Goal: Feedback & Contribution: Contribute content

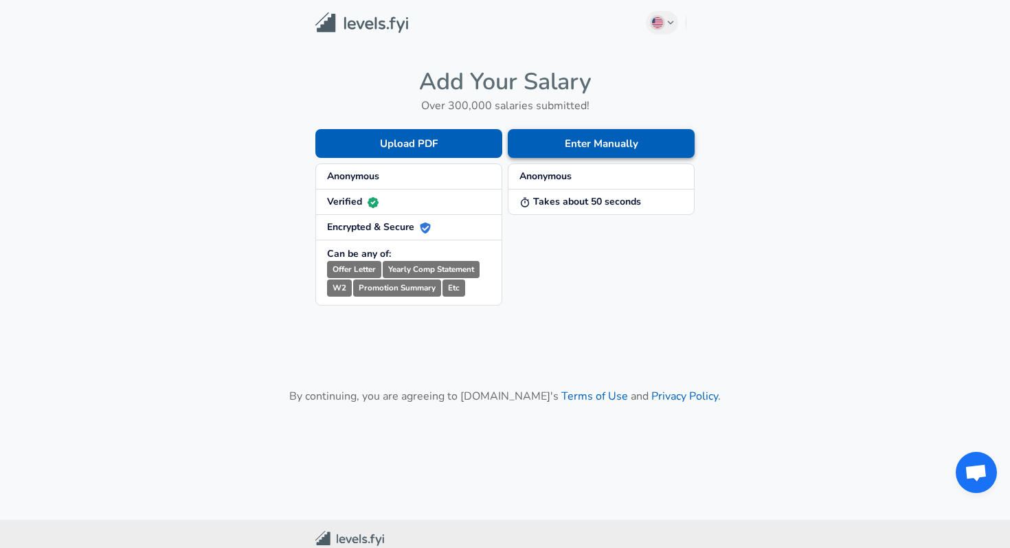
click at [561, 153] on button "Enter Manually" at bounding box center [601, 143] width 187 height 29
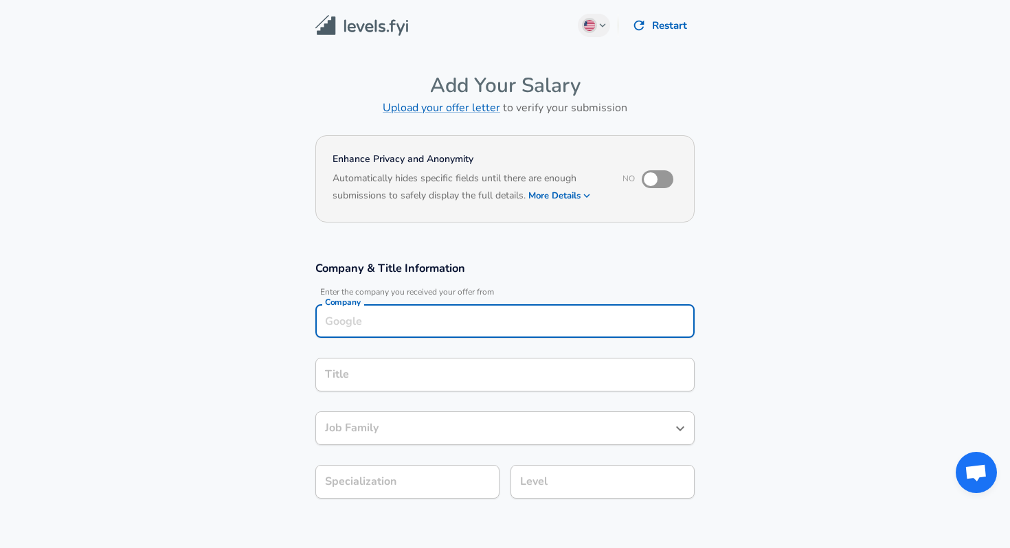
scroll to position [14, 0]
click at [387, 324] on div "Company" at bounding box center [504, 321] width 379 height 34
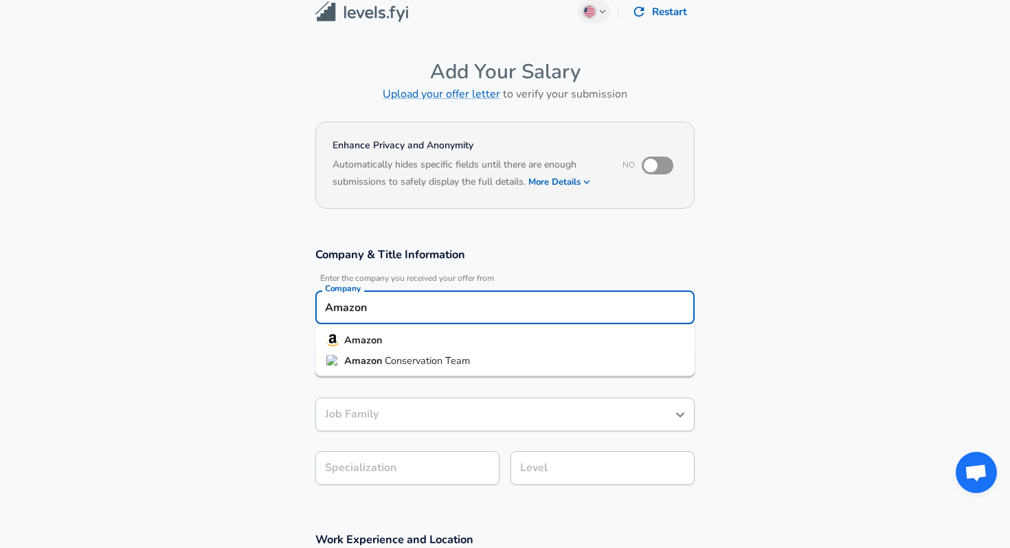
type input "Amazon"
click at [283, 385] on section "Company & Title Information Enter the company you received your offer from Comp…" at bounding box center [505, 373] width 1010 height 285
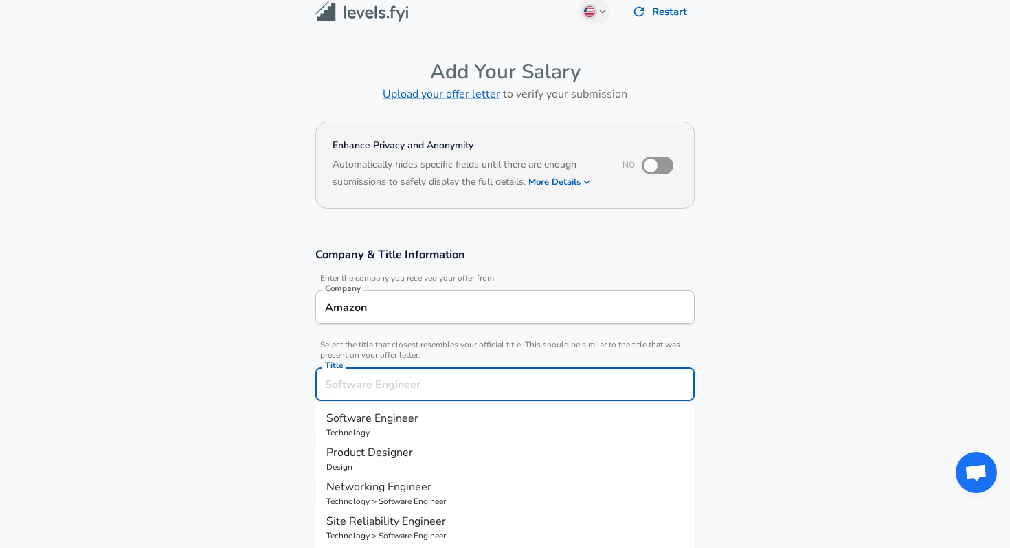
scroll to position [41, 0]
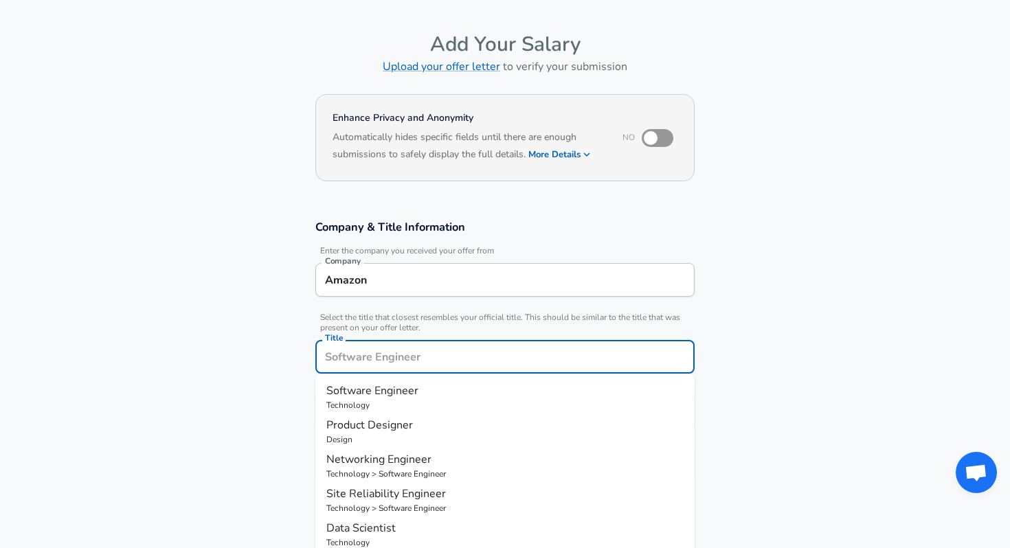
click at [359, 357] on input "Title" at bounding box center [504, 356] width 367 height 21
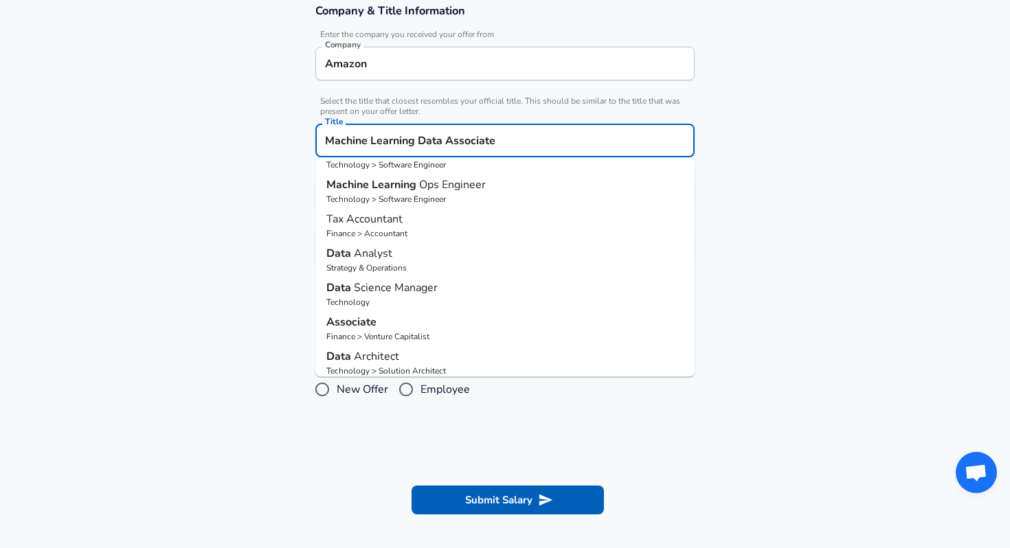
scroll to position [0, 0]
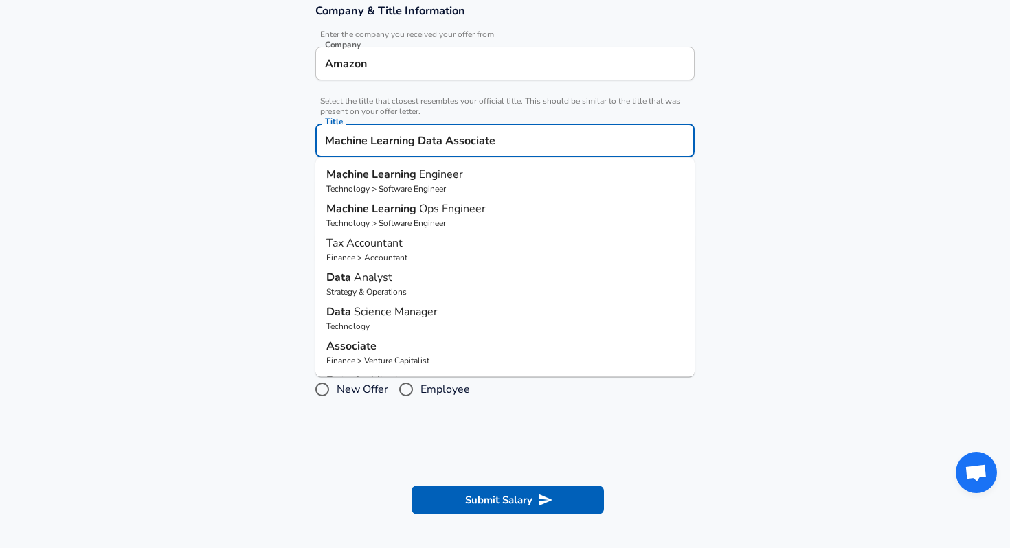
type input "Machine Learning Data Associate"
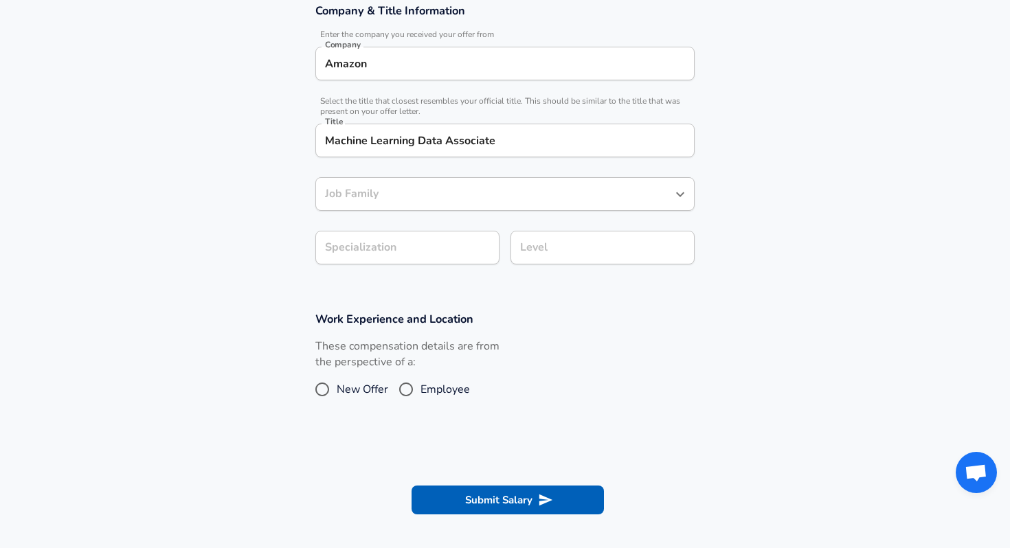
click at [214, 297] on section "Work Experience and Location These compensation details are from the perspectiv…" at bounding box center [505, 363] width 1010 height 137
click at [525, 148] on input "Machine Learning Data Associate" at bounding box center [504, 140] width 367 height 21
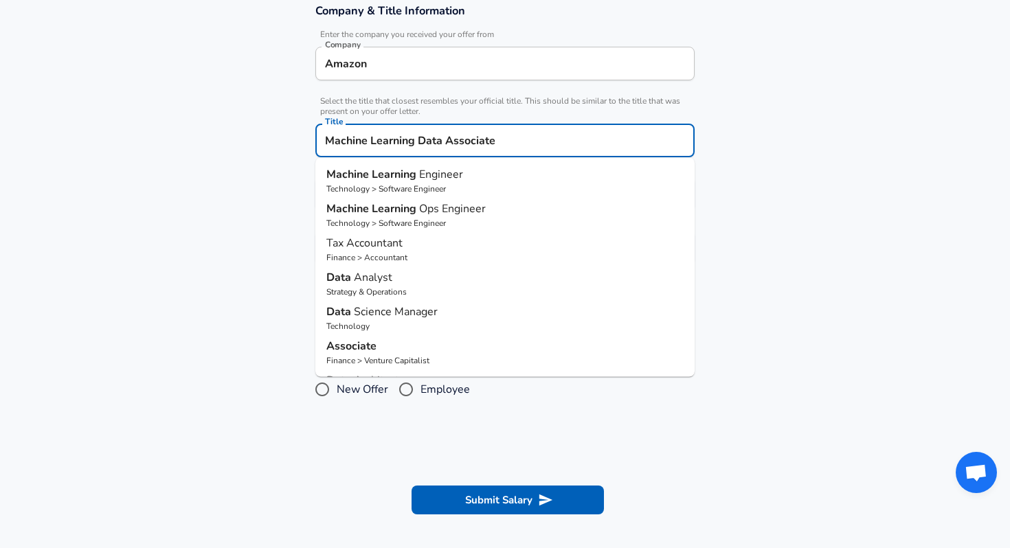
click at [516, 141] on input "Machine Learning Data Associate" at bounding box center [504, 140] width 367 height 21
type input "Machine Learning Data Associate II"
click at [411, 486] on button "Submit Salary" at bounding box center [507, 500] width 192 height 29
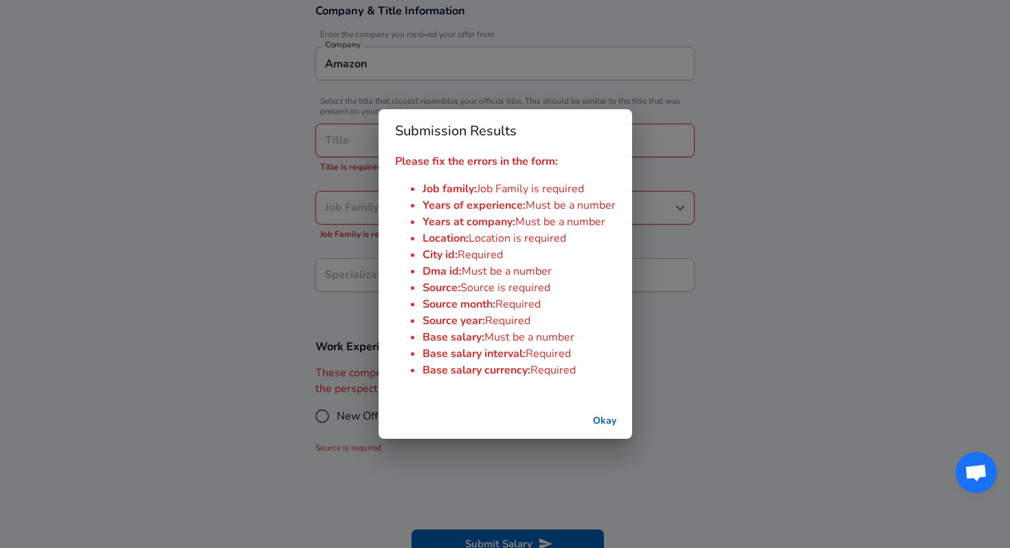
click at [600, 414] on button "Okay" at bounding box center [605, 421] width 44 height 25
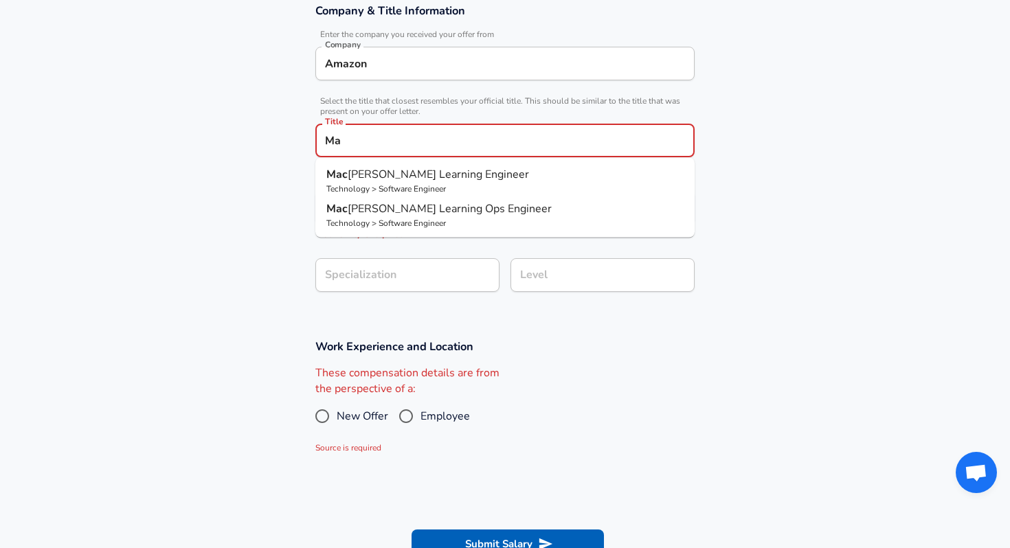
type input "M"
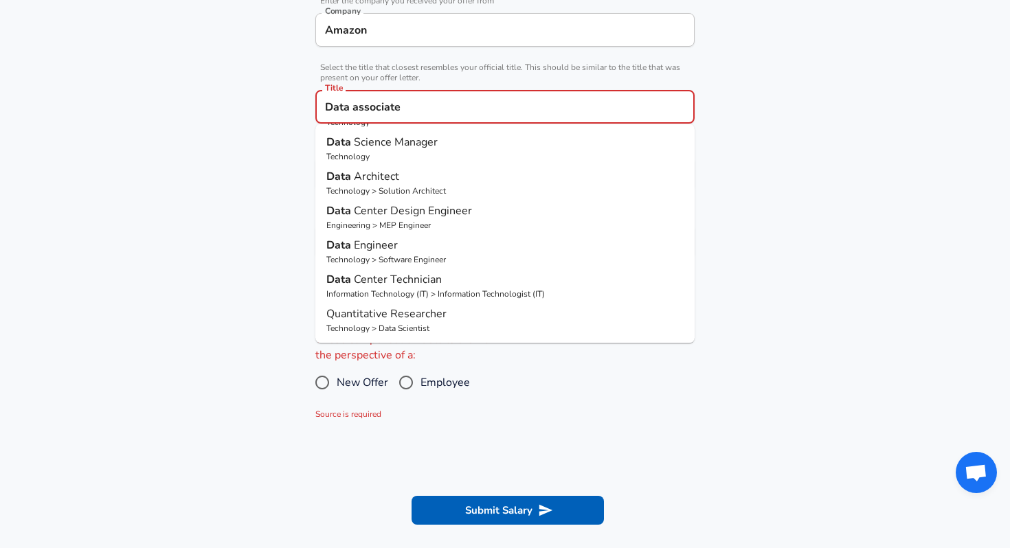
scroll to position [295, 0]
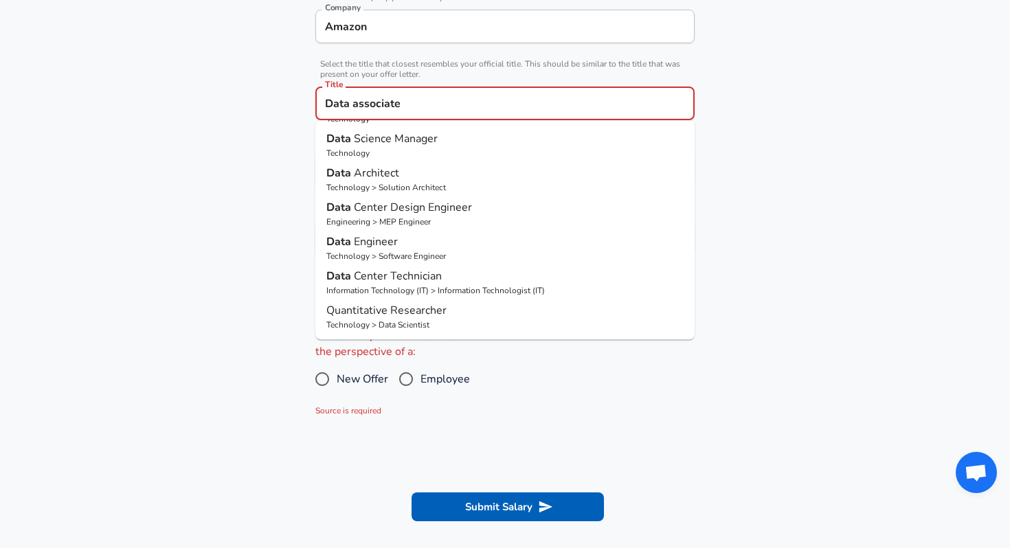
click at [438, 101] on input "Data associate" at bounding box center [504, 103] width 367 height 21
click at [438, 100] on input "Data associate" at bounding box center [504, 103] width 367 height 21
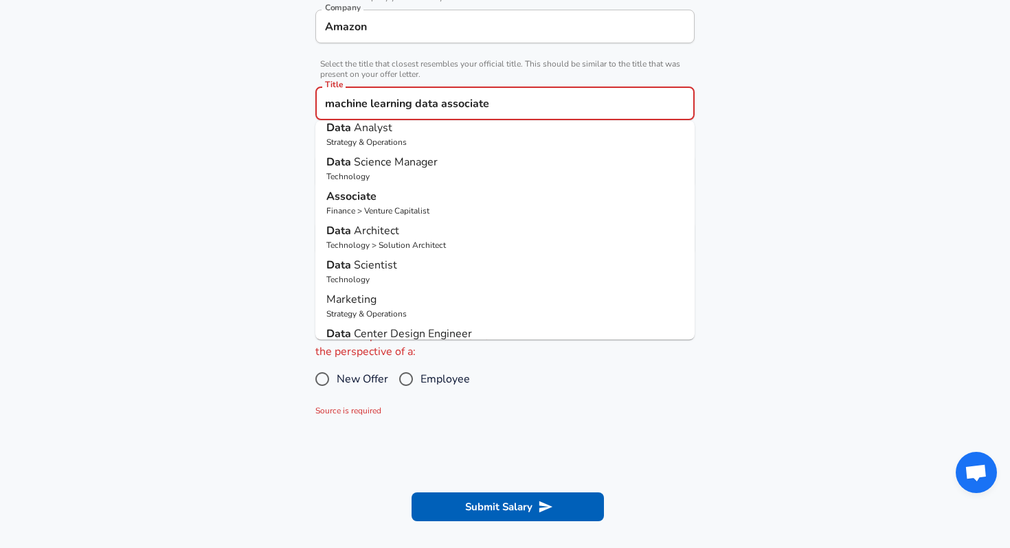
scroll to position [135, 0]
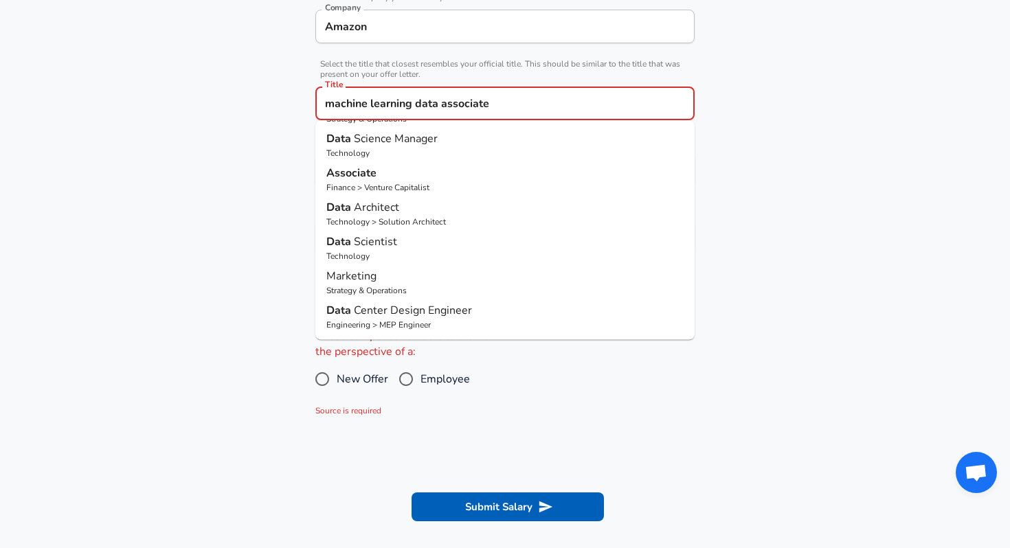
type input "machine learning data associate"
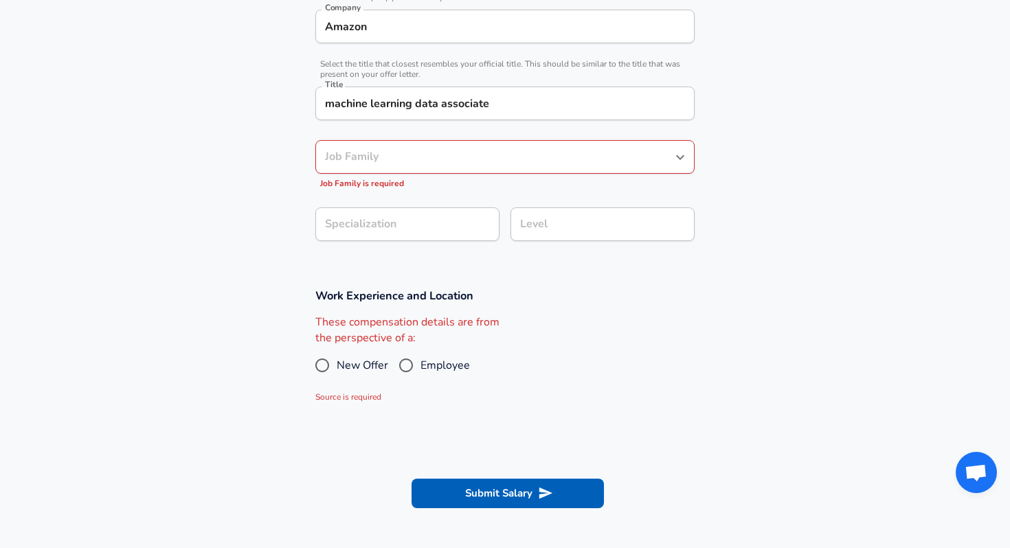
click at [755, 151] on section "Company & Title Information Enter the company you received your offer from Comp…" at bounding box center [505, 111] width 1010 height 322
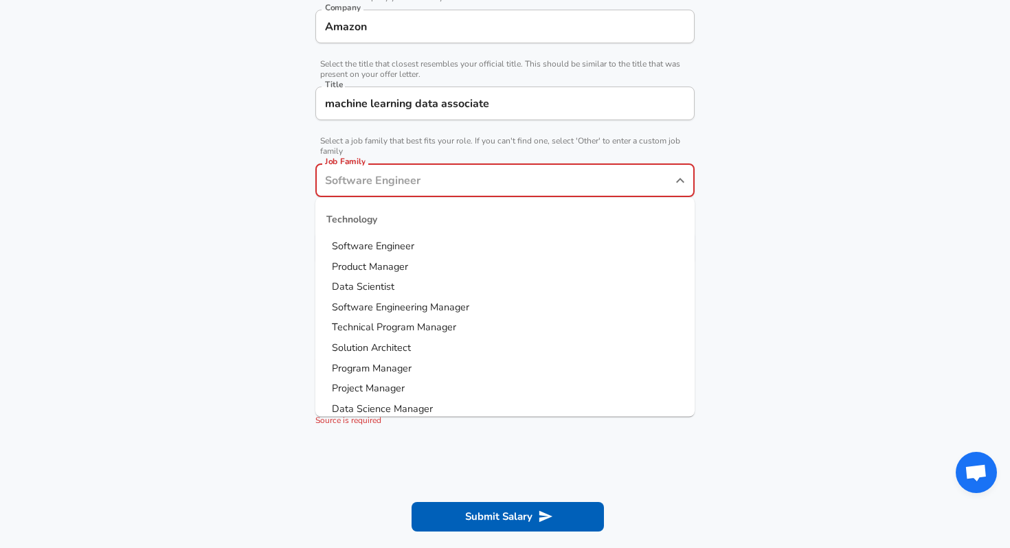
click at [464, 170] on input "Job Family" at bounding box center [494, 180] width 346 height 21
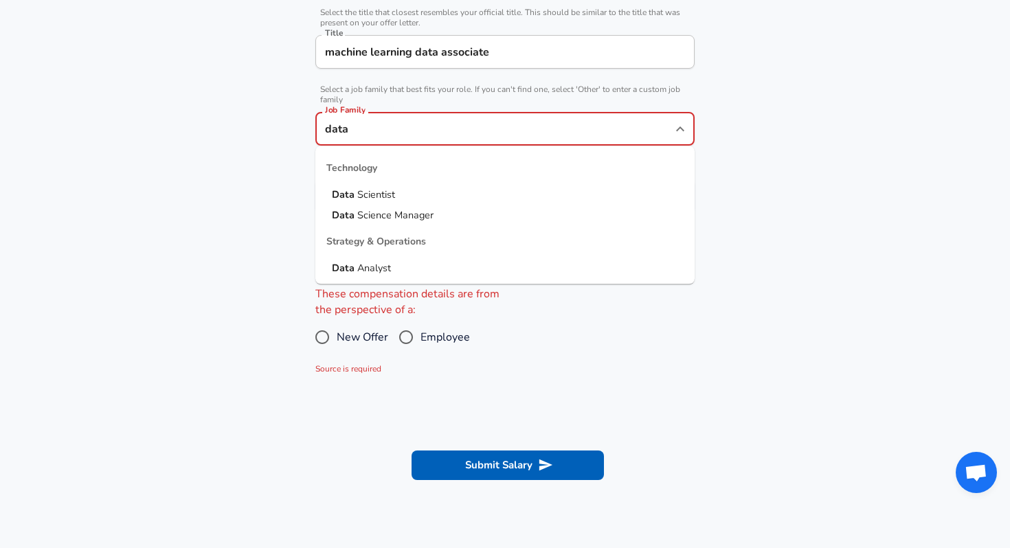
scroll to position [351, 0]
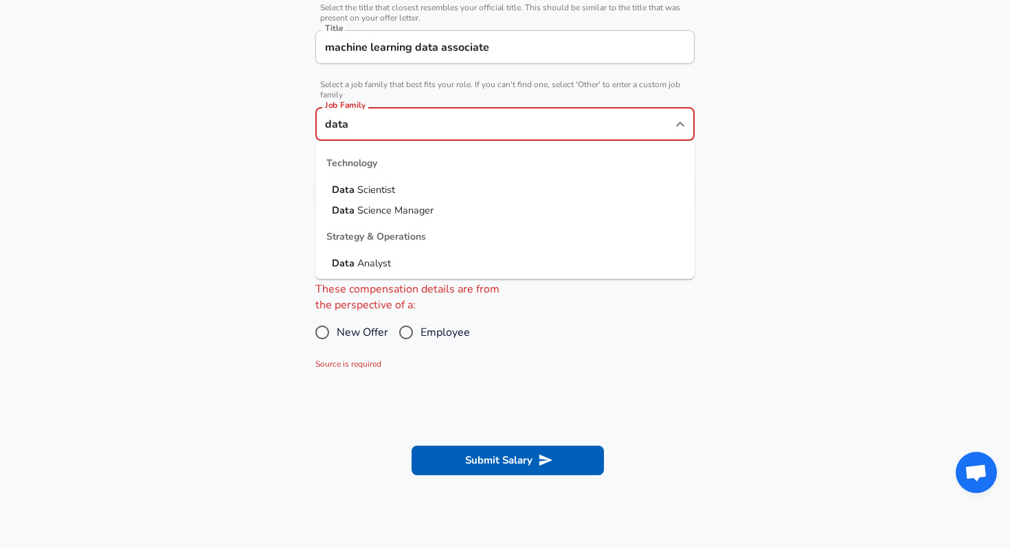
click at [425, 269] on li "Data Analyst" at bounding box center [504, 263] width 379 height 21
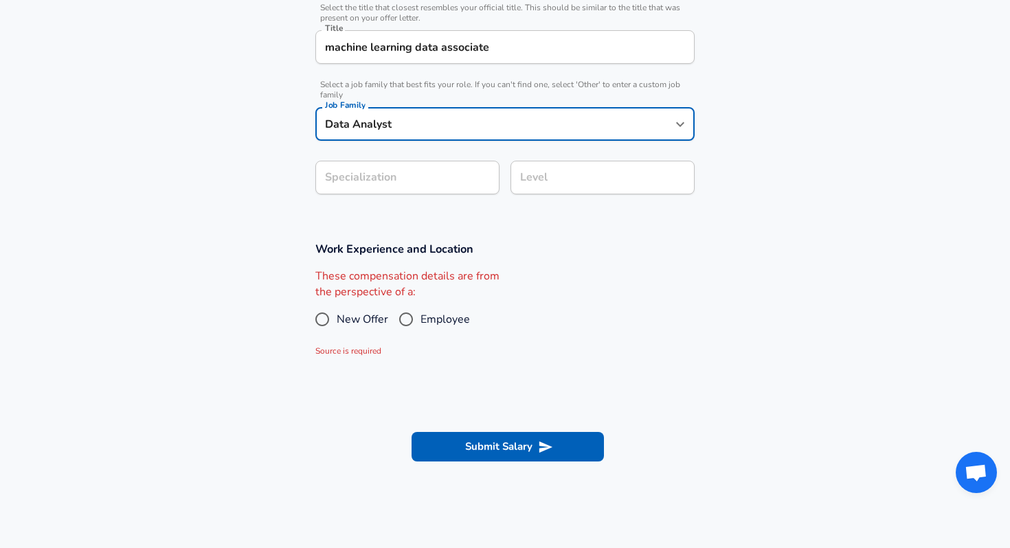
type input "Data Analyst"
click at [433, 187] on form "Enhance Privacy and Anonymity No Automatically hides specific fields until ther…" at bounding box center [505, 131] width 1010 height 703
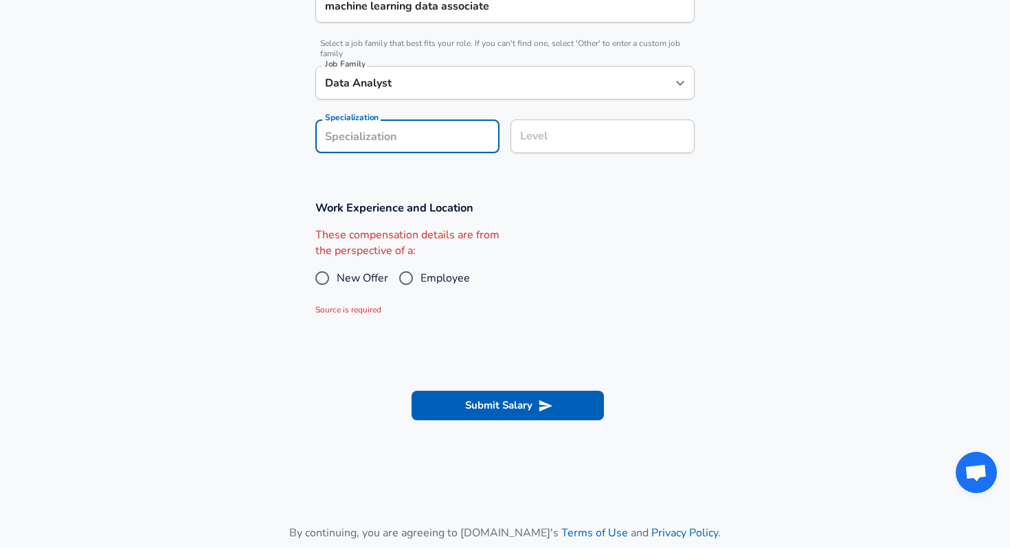
click at [518, 170] on section "Company & Title Information Enter the company you received your offer from Comp…" at bounding box center [505, 18] width 1010 height 332
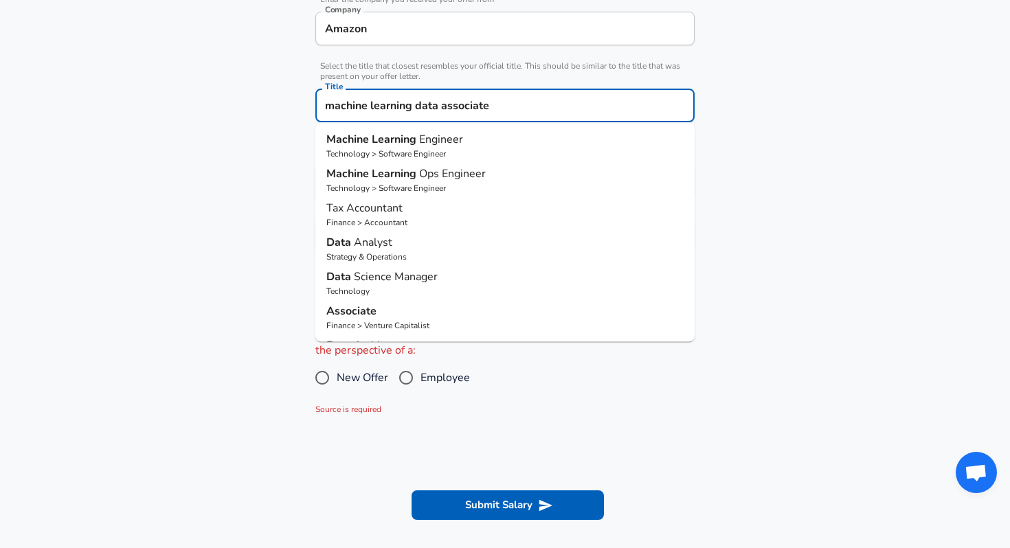
scroll to position [0, 0]
drag, startPoint x: 531, startPoint y: 95, endPoint x: 545, endPoint y: 111, distance: 20.9
click at [545, 111] on input "machine learning data associate" at bounding box center [504, 105] width 367 height 21
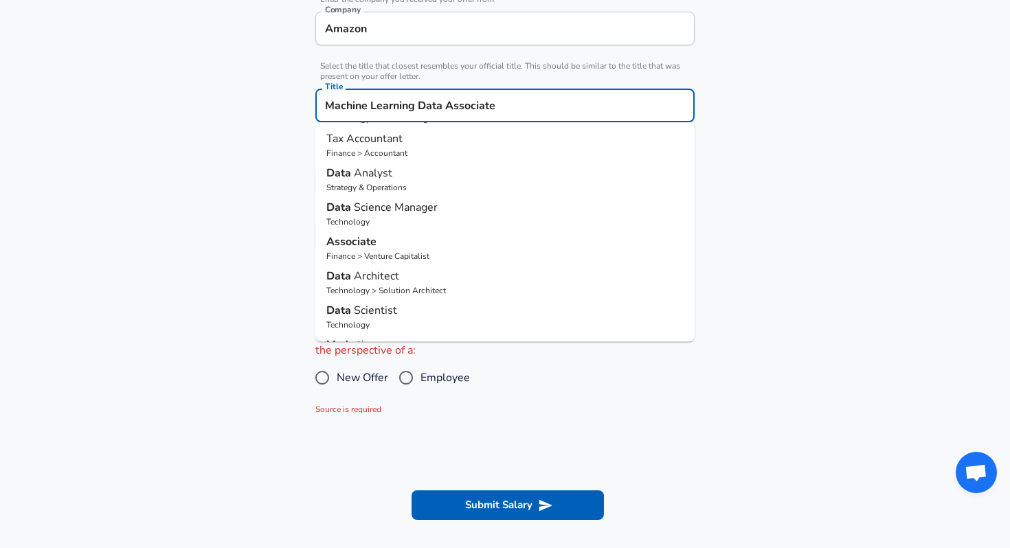
scroll to position [71, 0]
click at [455, 179] on p "Data Analyst" at bounding box center [504, 171] width 357 height 16
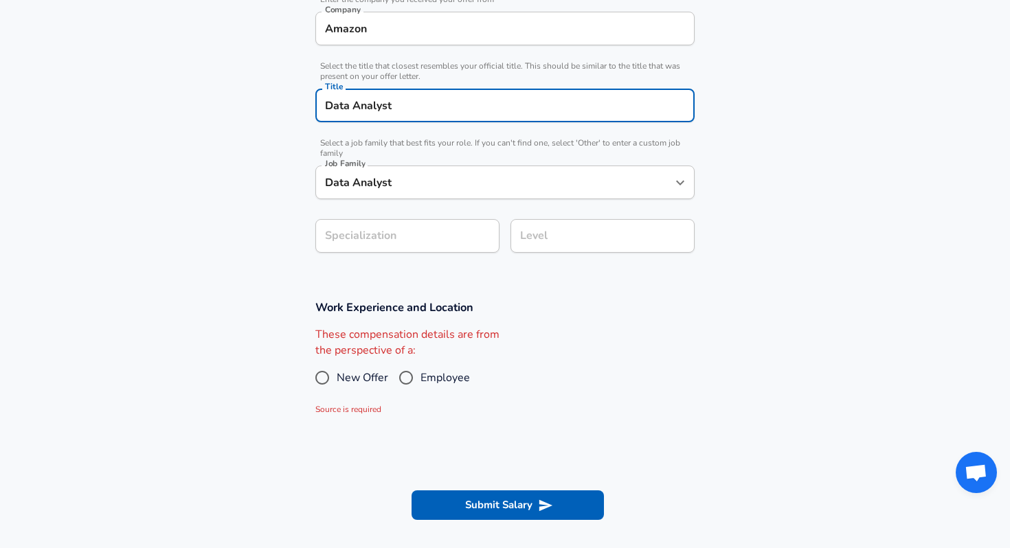
type input "Data Analyst"
click at [453, 231] on input "Specialization" at bounding box center [407, 236] width 184 height 34
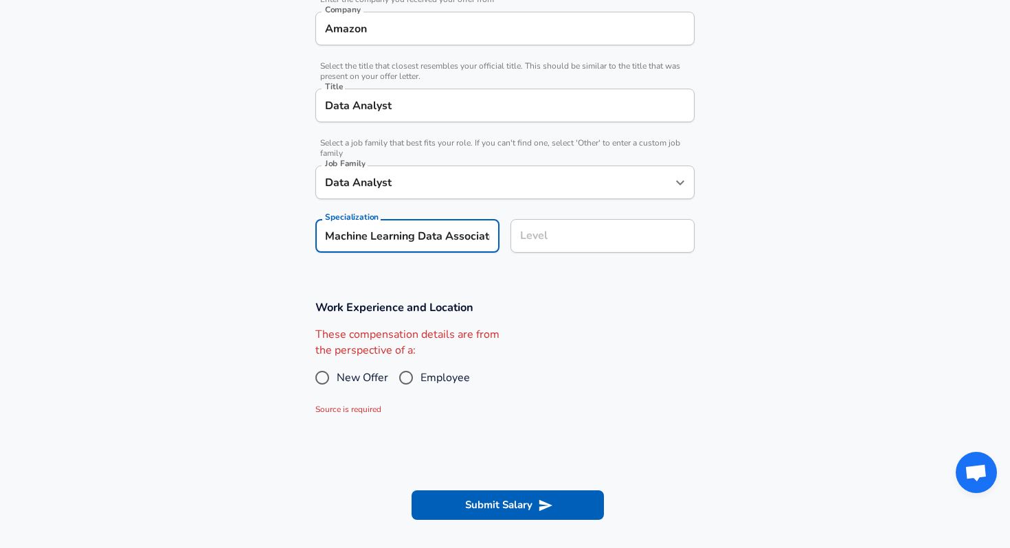
scroll to position [0, 5]
type input "Machine Learning Data Associate"
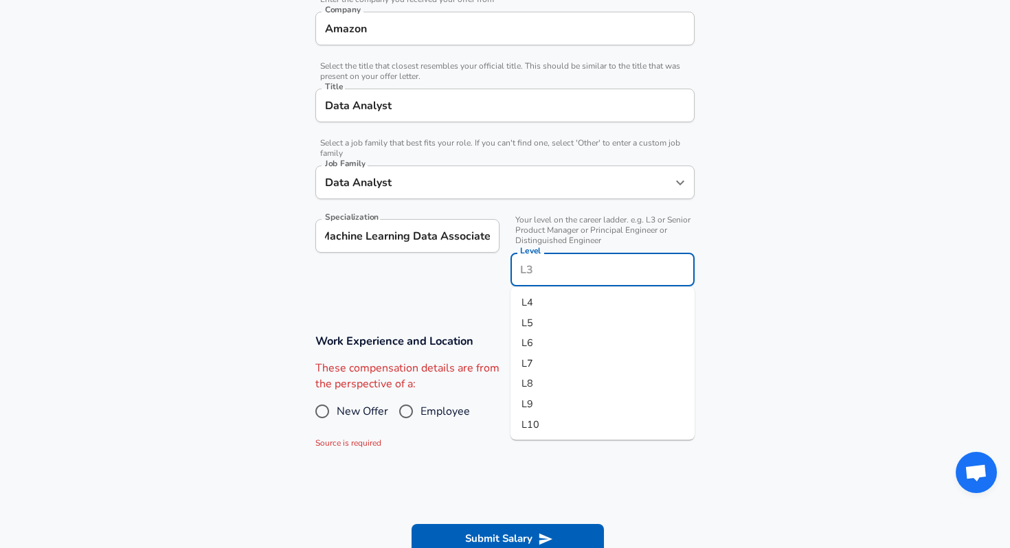
click at [545, 259] on input "Level" at bounding box center [603, 269] width 172 height 21
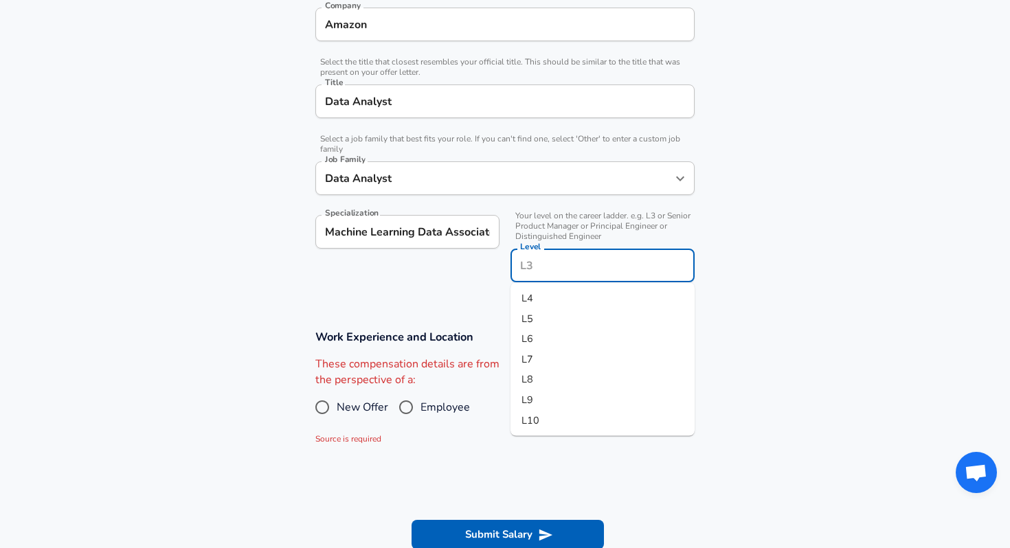
scroll to position [300, 0]
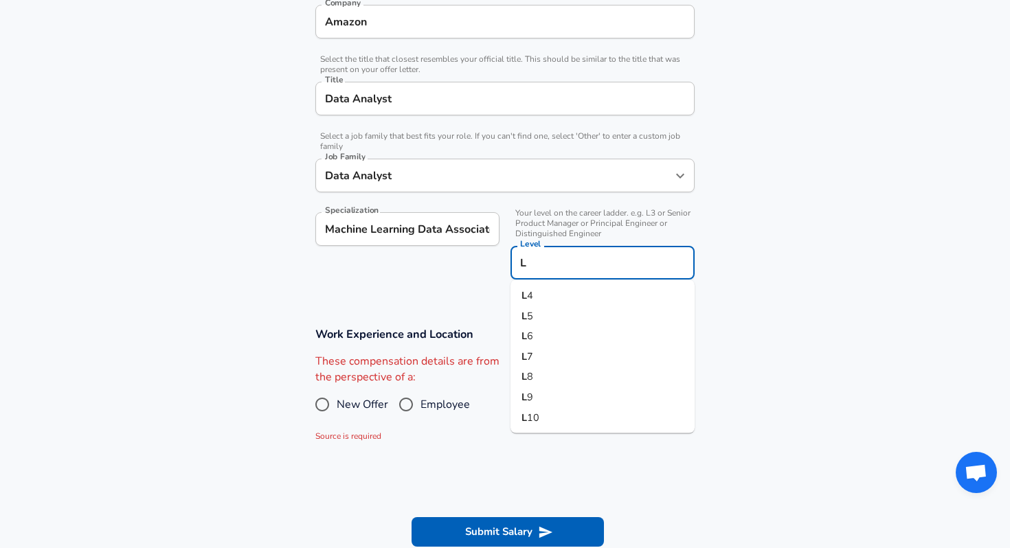
type input "L2"
click at [411, 517] on button "Submit Salary" at bounding box center [507, 531] width 192 height 29
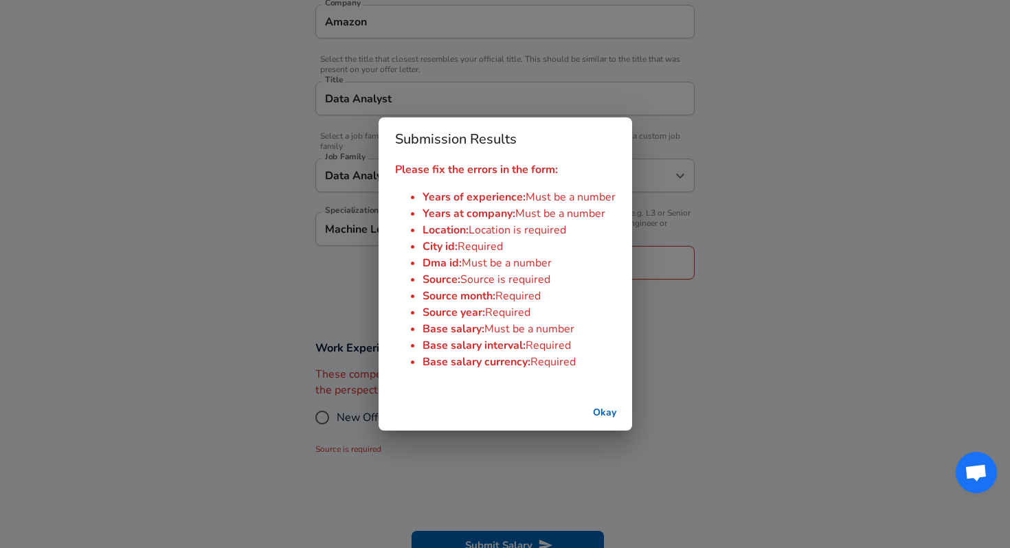
click at [596, 407] on button "Okay" at bounding box center [605, 412] width 44 height 25
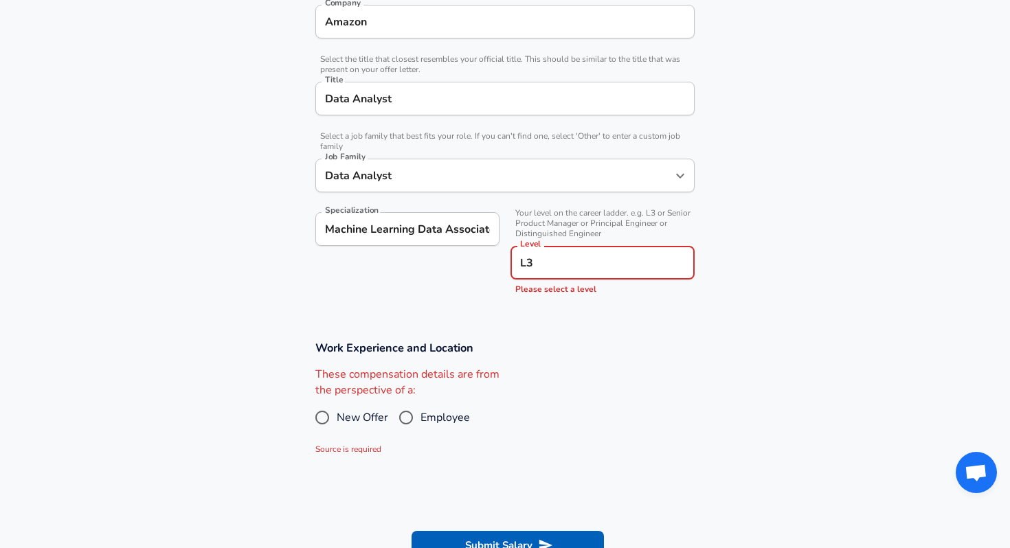
type input "L3"
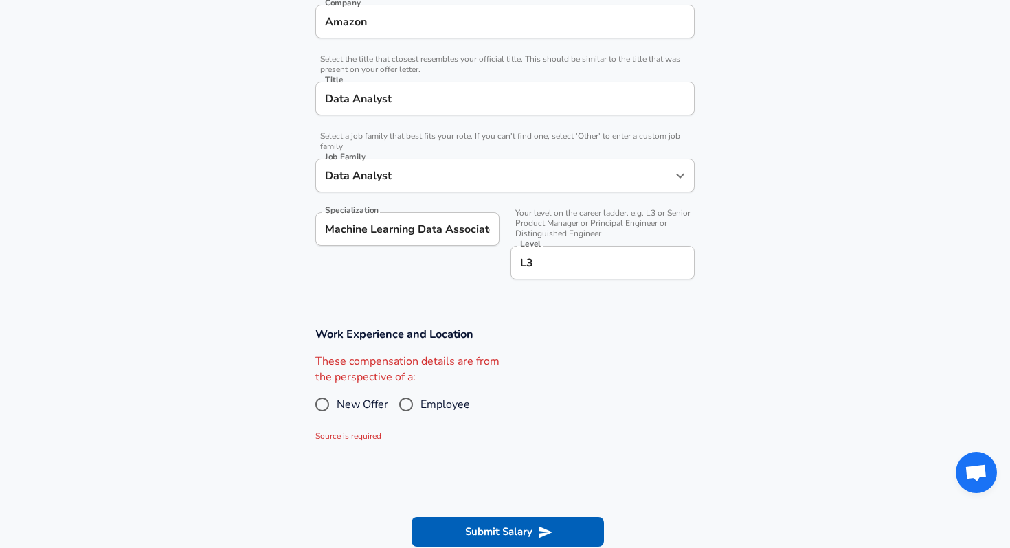
click at [440, 273] on div "Specialization Machine Learning Data Associate Specialization" at bounding box center [401, 244] width 195 height 87
click at [332, 398] on input "New Offer" at bounding box center [322, 405] width 29 height 22
radio input "true"
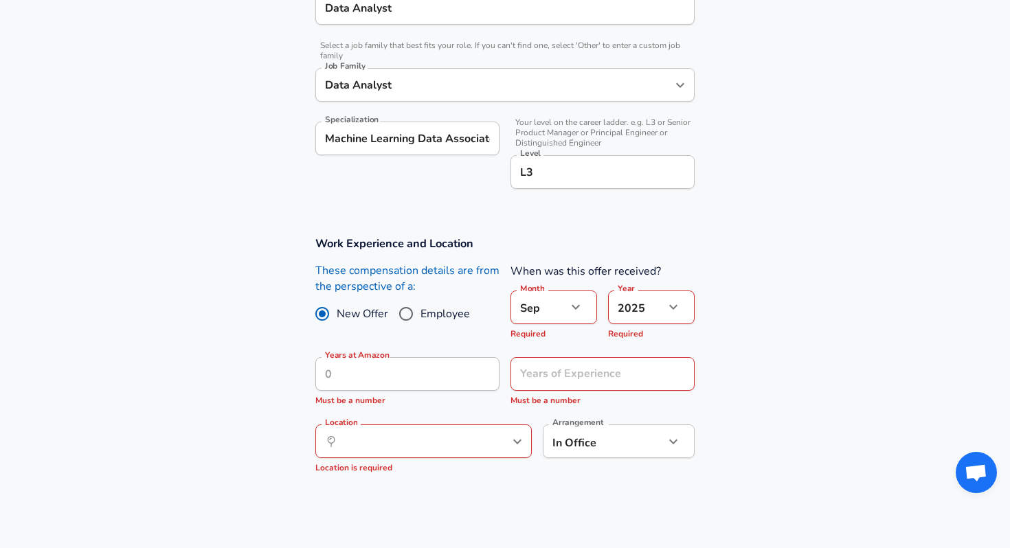
scroll to position [400, 0]
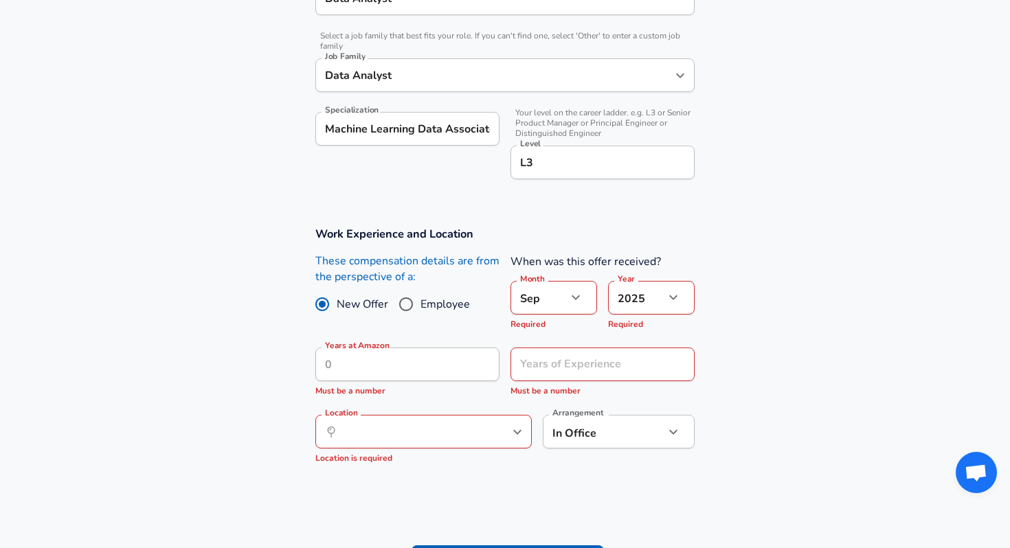
click at [423, 313] on label "Employee" at bounding box center [431, 304] width 78 height 22
click at [420, 313] on input "Employee" at bounding box center [406, 304] width 29 height 22
radio input "true"
radio input "false"
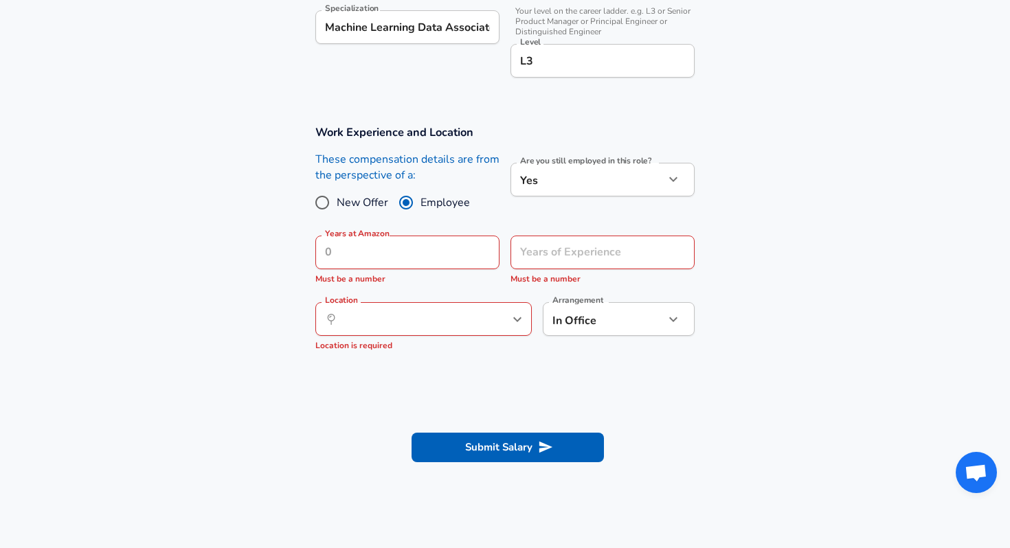
scroll to position [502, 0]
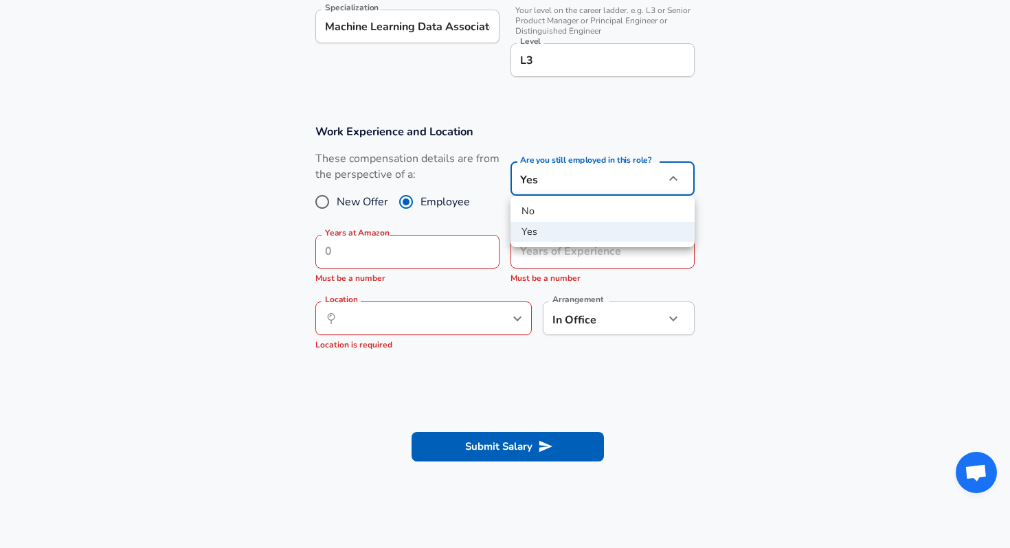
click at [552, 211] on li "No" at bounding box center [602, 211] width 184 height 21
type input "no"
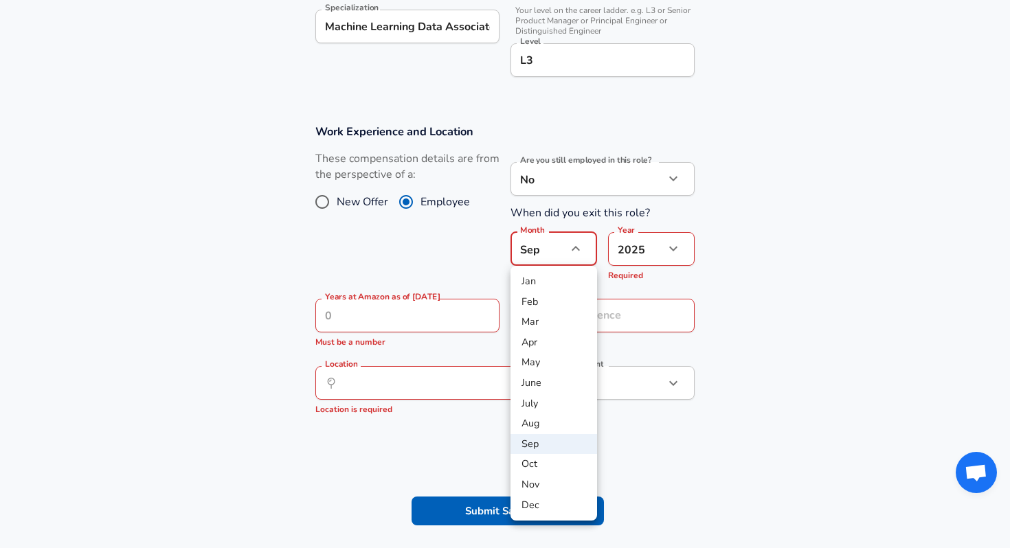
click at [555, 386] on li "June" at bounding box center [553, 383] width 87 height 21
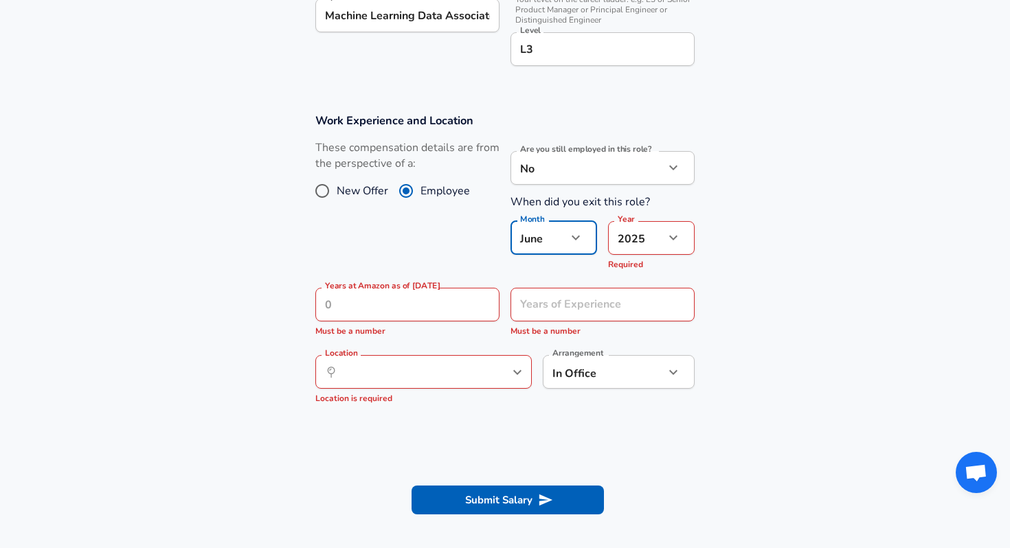
scroll to position [484, 0]
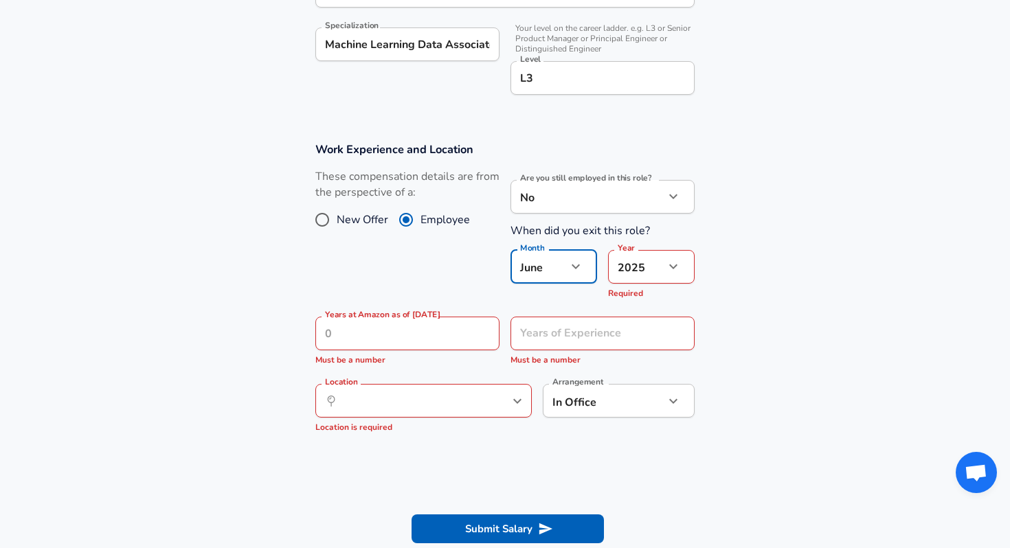
click at [565, 261] on button "button" at bounding box center [575, 266] width 23 height 23
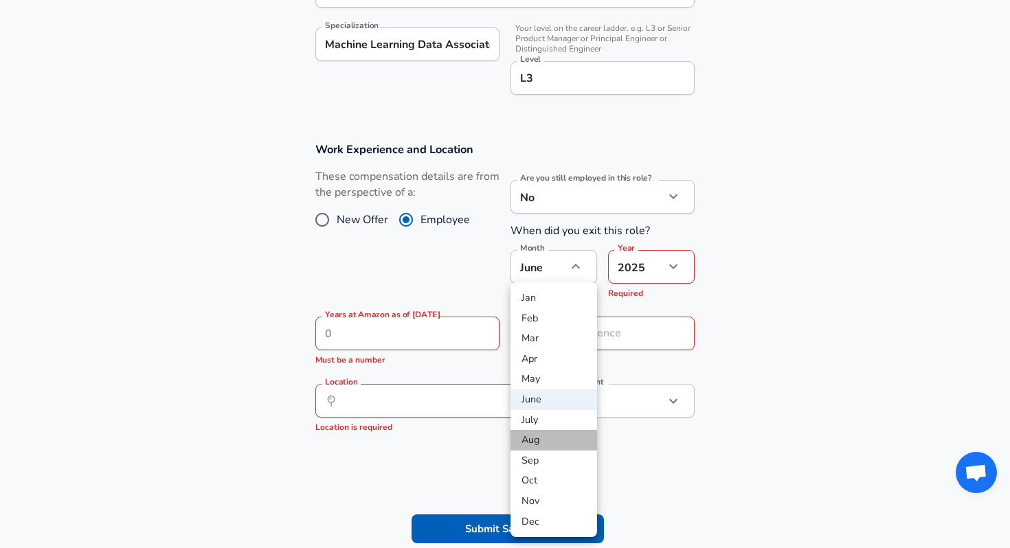
click at [545, 439] on li "Aug" at bounding box center [553, 440] width 87 height 21
type input "8"
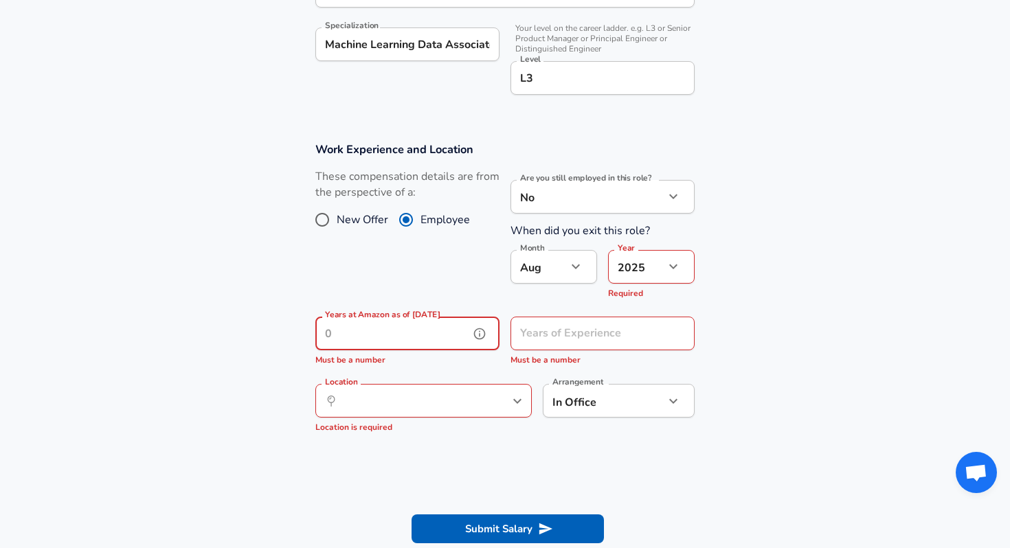
click at [418, 335] on input "Years at Amazon as of [DATE]" at bounding box center [392, 334] width 154 height 34
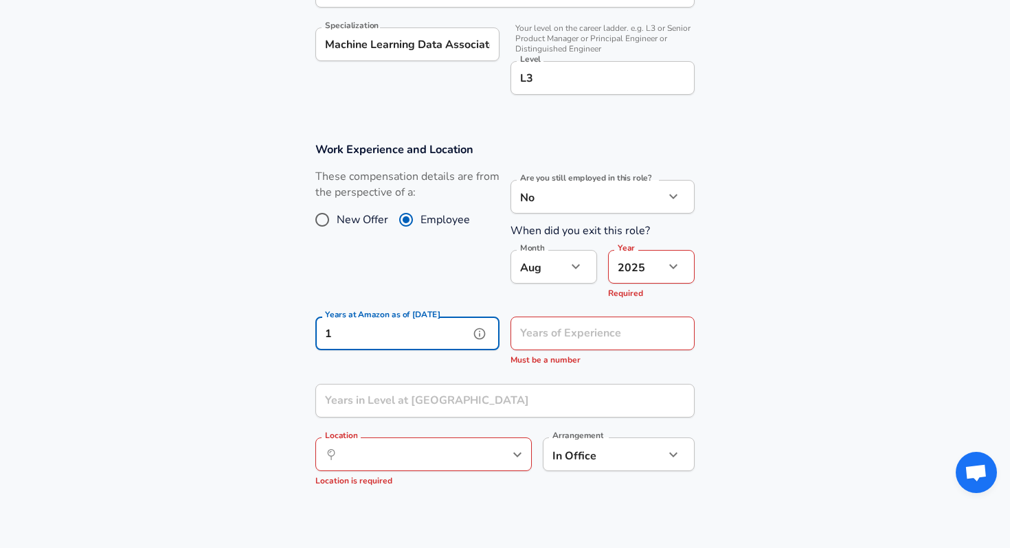
type input "1"
click at [566, 335] on input "Years of Experience" at bounding box center [587, 334] width 154 height 34
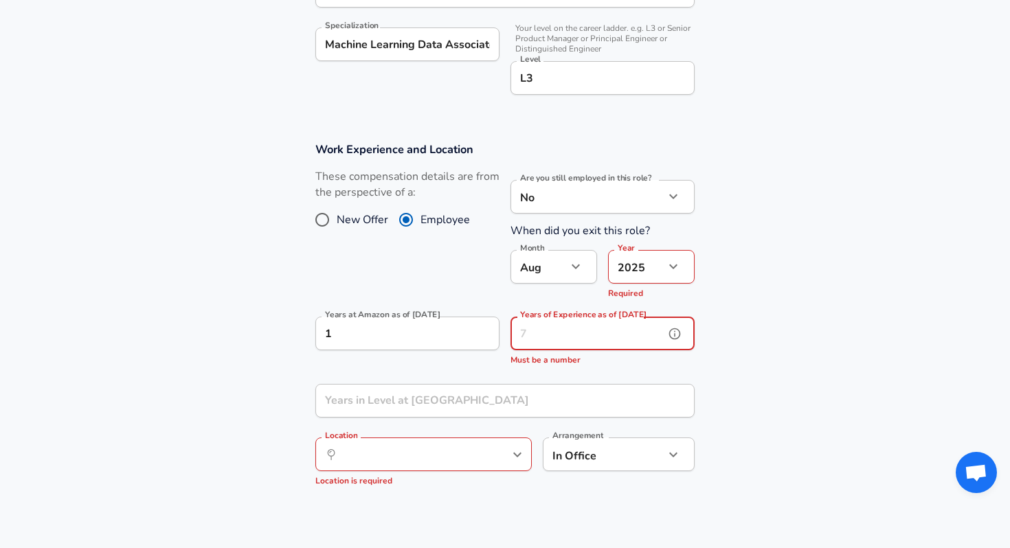
type input "0"
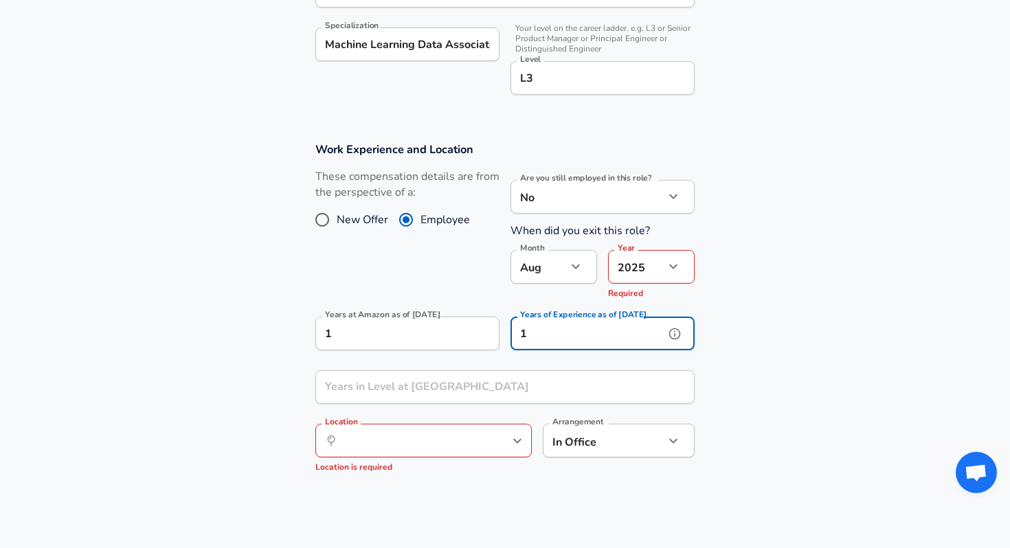
type input "1"
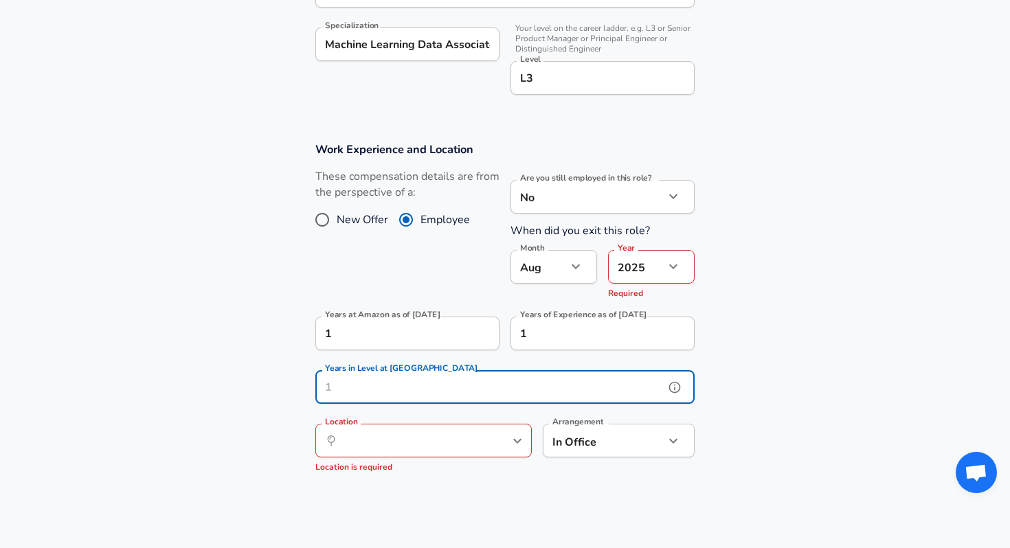
click at [449, 389] on input "Years in Level at [GEOGRAPHIC_DATA]" at bounding box center [489, 387] width 349 height 34
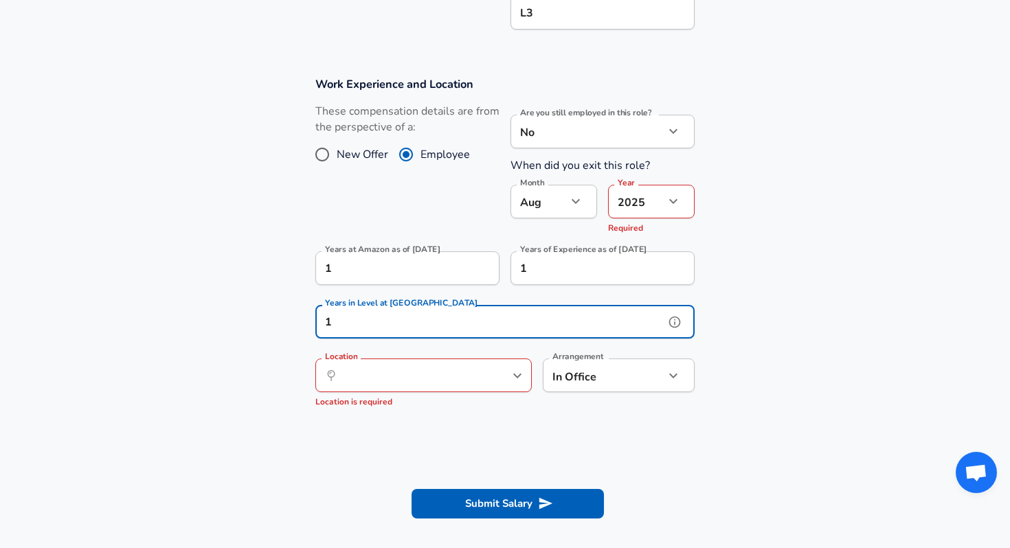
scroll to position [550, 0]
type input "1"
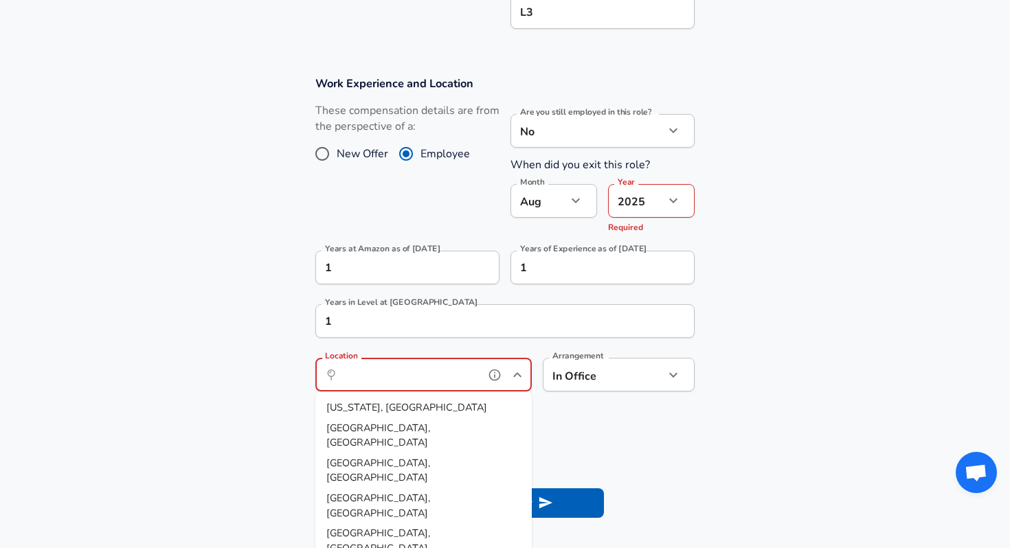
click at [438, 383] on input "Location" at bounding box center [408, 374] width 141 height 21
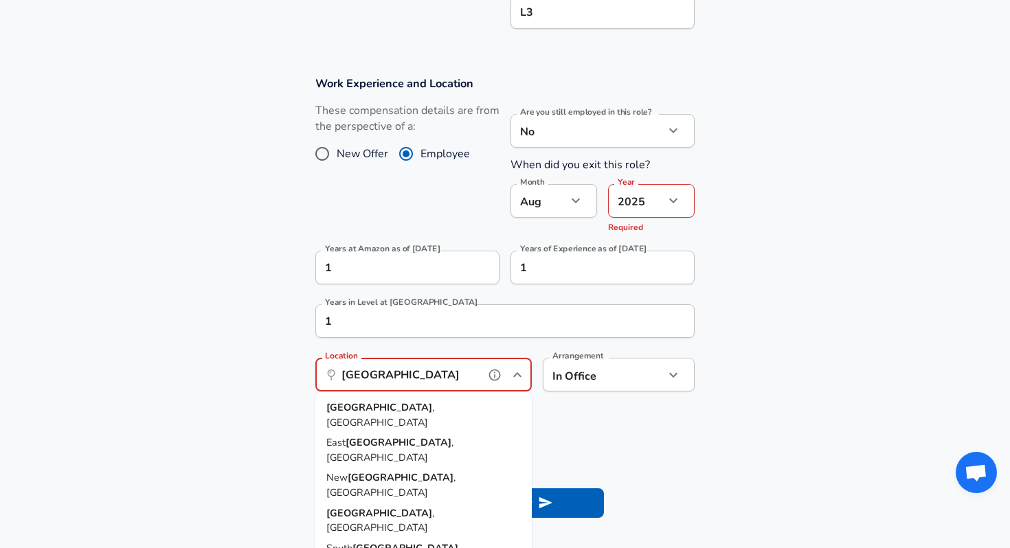
click at [428, 409] on li "[GEOGRAPHIC_DATA] , [GEOGRAPHIC_DATA]" at bounding box center [423, 415] width 216 height 35
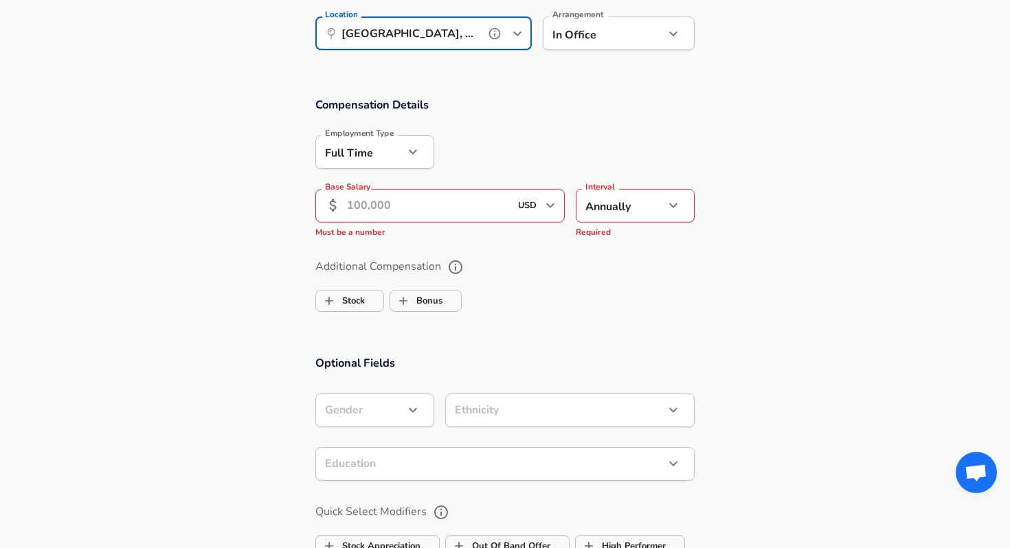
scroll to position [907, 0]
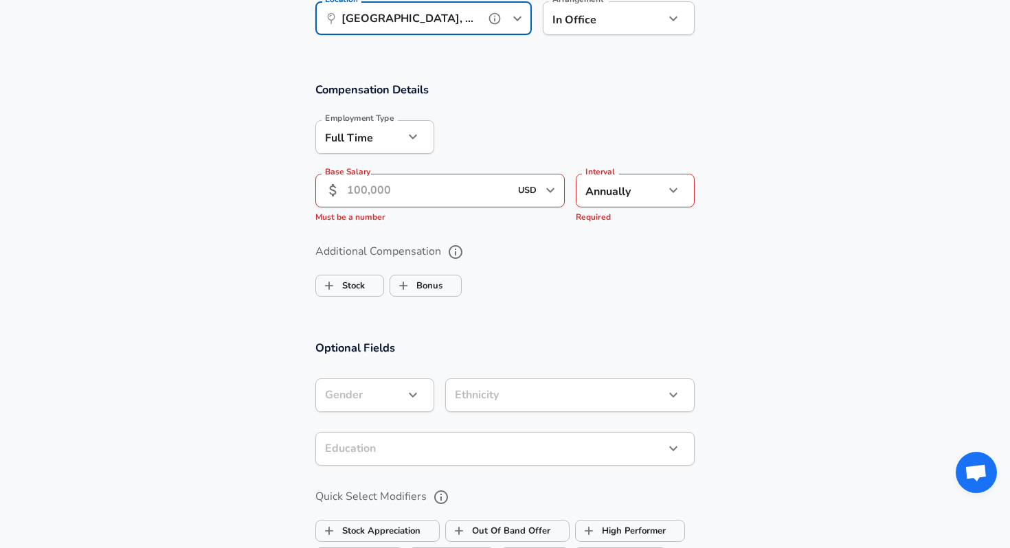
type input "[GEOGRAPHIC_DATA], [GEOGRAPHIC_DATA]"
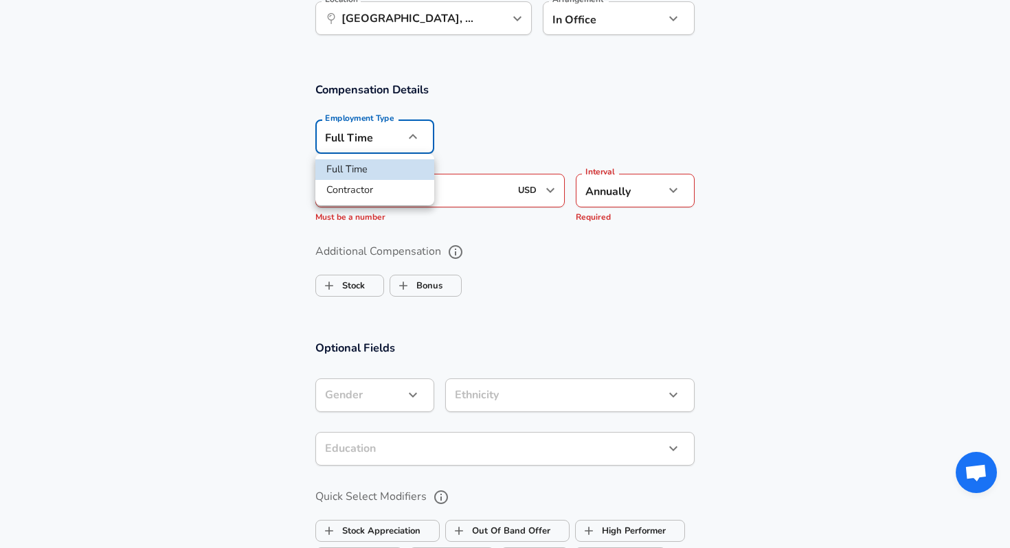
click at [521, 125] on div at bounding box center [505, 274] width 1010 height 548
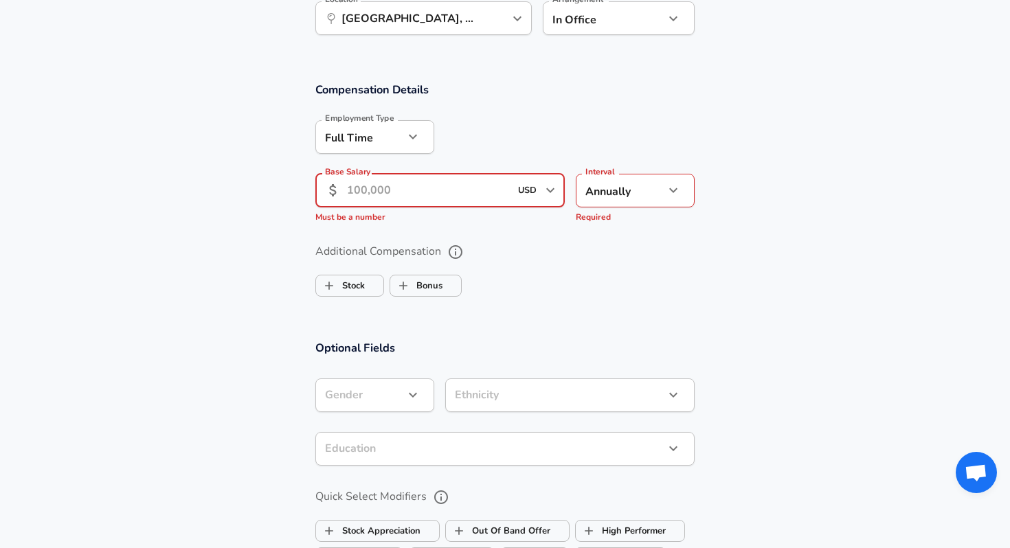
click at [429, 192] on input "Base Salary" at bounding box center [428, 191] width 163 height 34
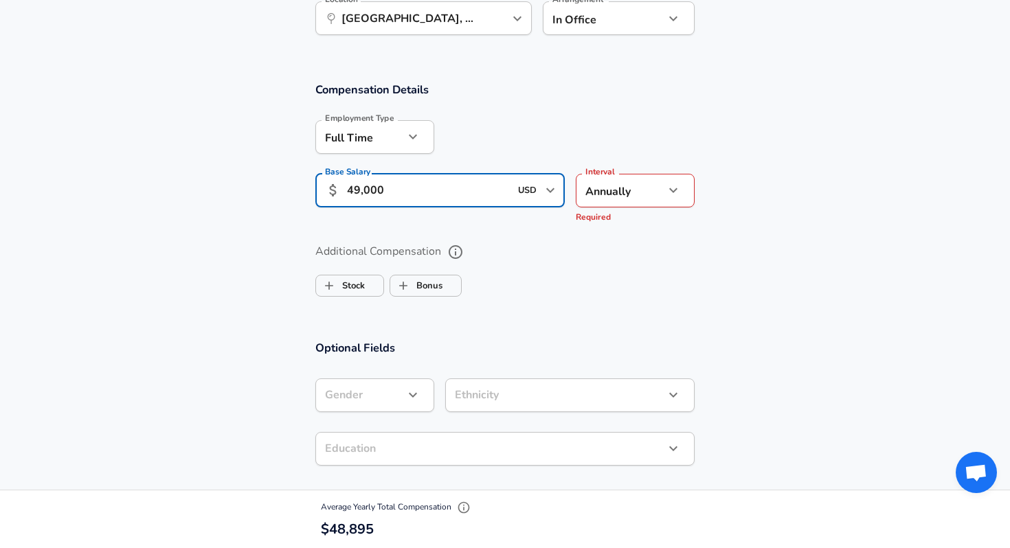
type input "49,000"
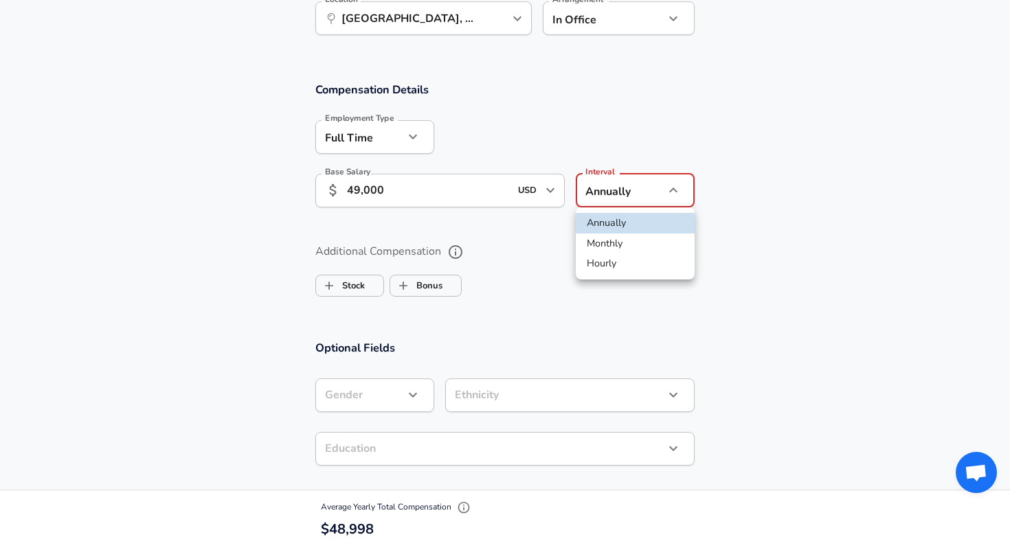
click at [646, 217] on li "Annually" at bounding box center [635, 223] width 119 height 21
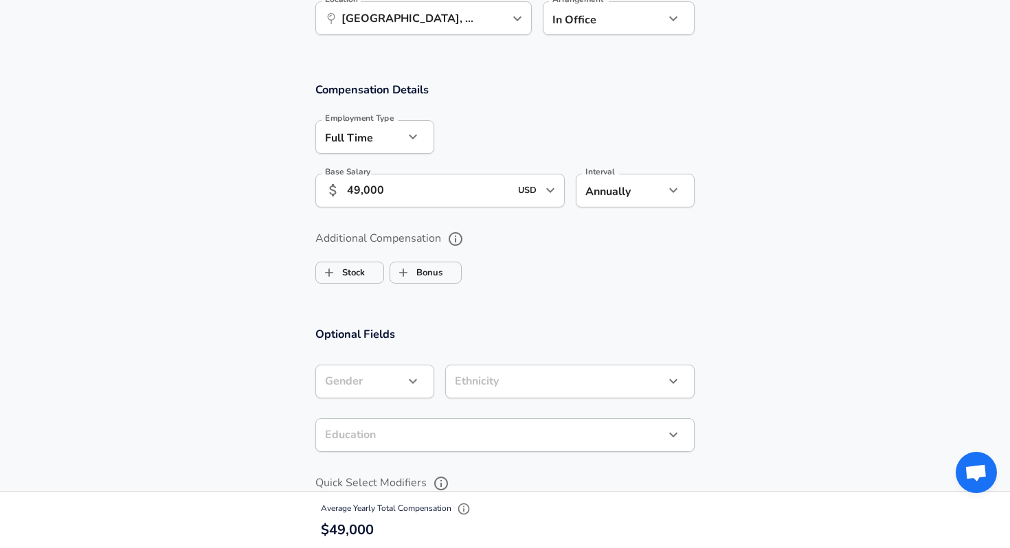
click at [741, 238] on section "Additional Compensation Stock Bonus" at bounding box center [505, 252] width 1010 height 73
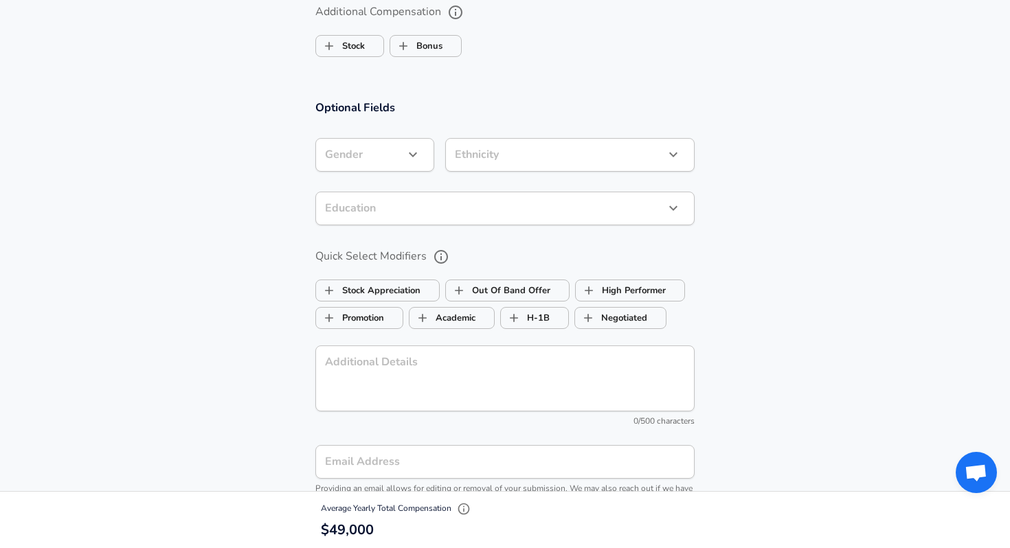
scroll to position [1139, 0]
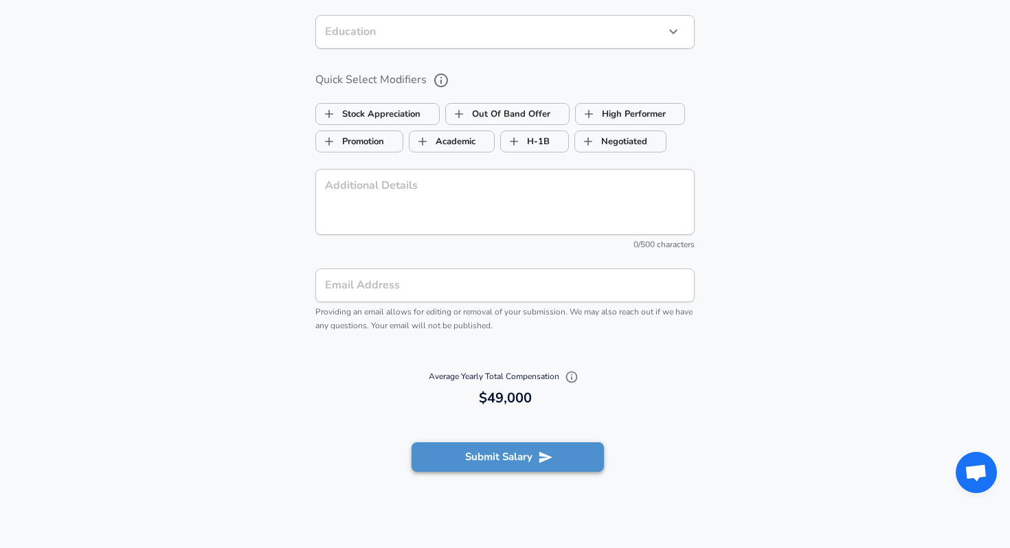
click at [477, 457] on button "Submit Salary" at bounding box center [507, 456] width 192 height 29
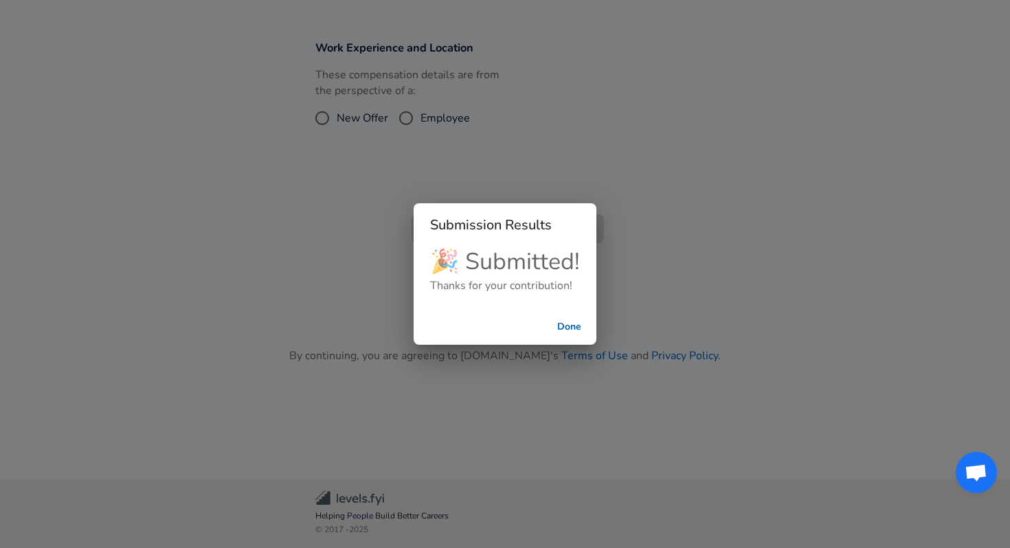
scroll to position [271, 0]
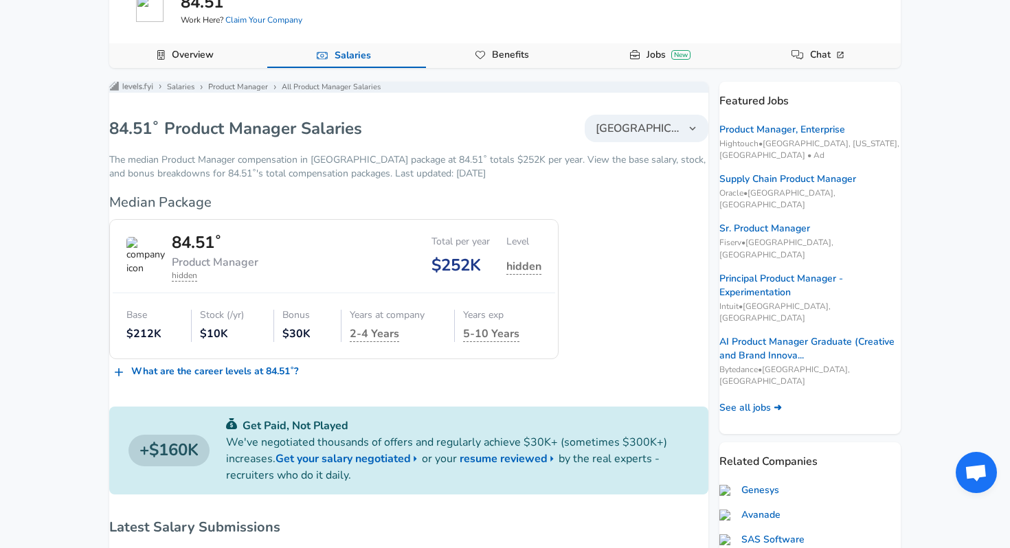
scroll to position [100, 0]
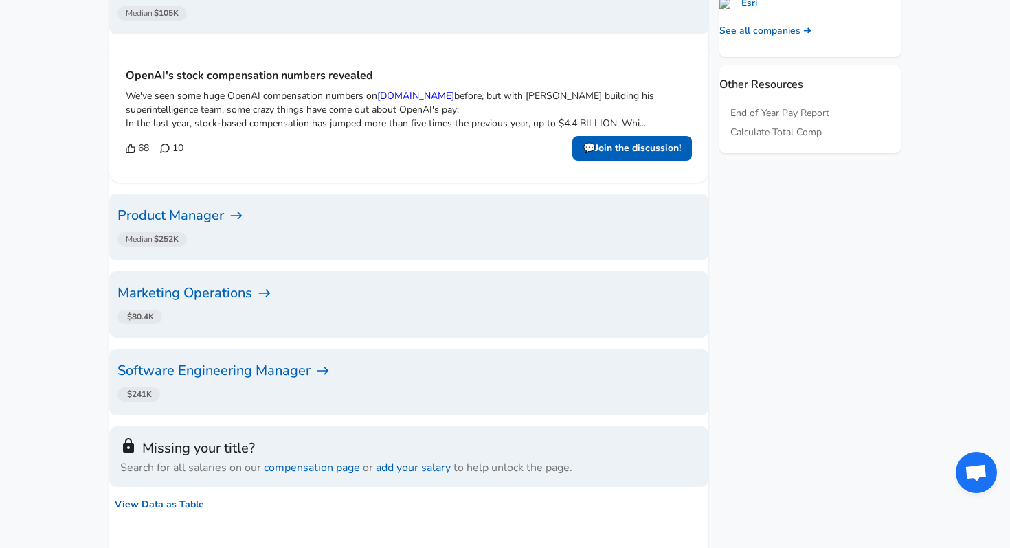
scroll to position [677, 0]
click at [244, 206] on h6 "Product Manager" at bounding box center [408, 217] width 583 height 22
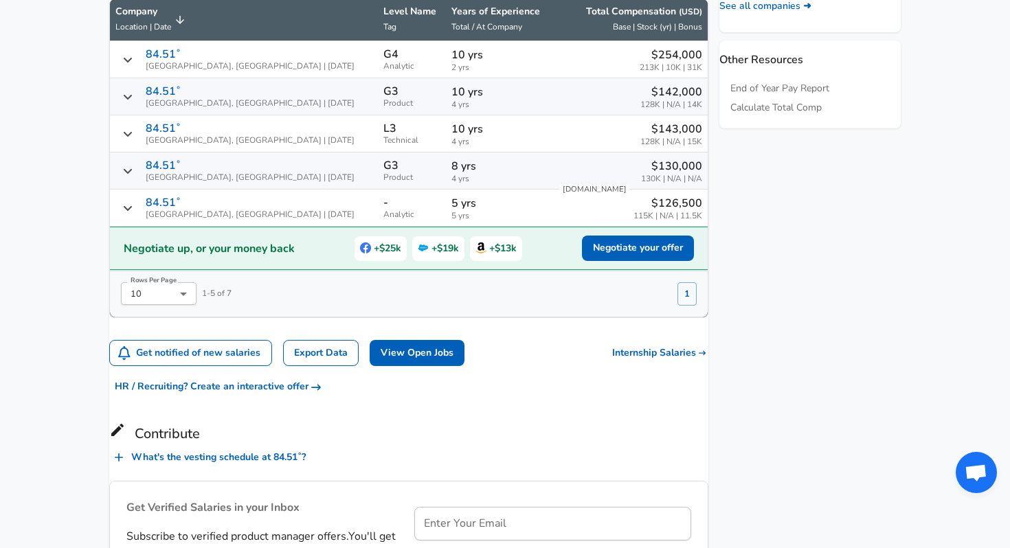
scroll to position [716, 0]
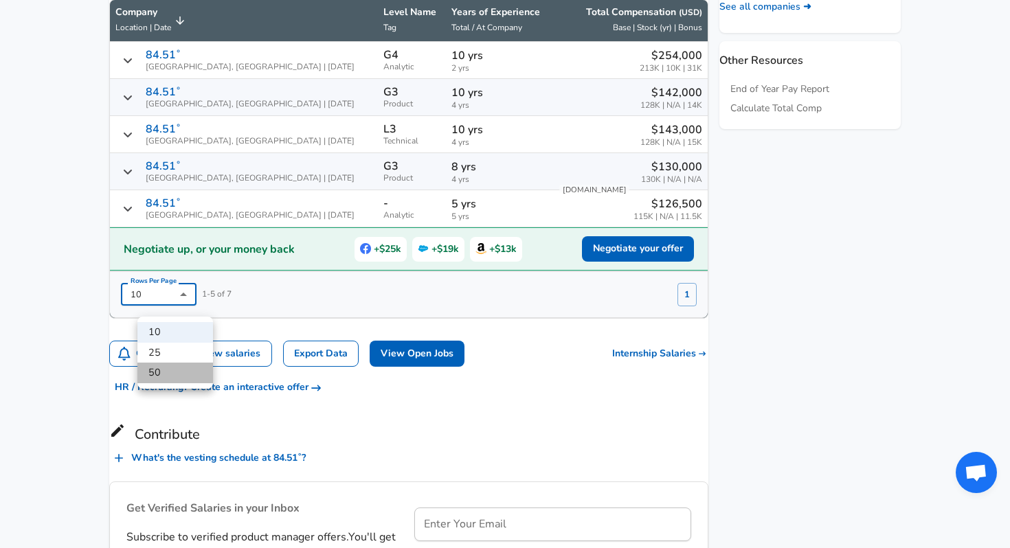
click at [170, 372] on li "50" at bounding box center [175, 373] width 76 height 21
type input "50"
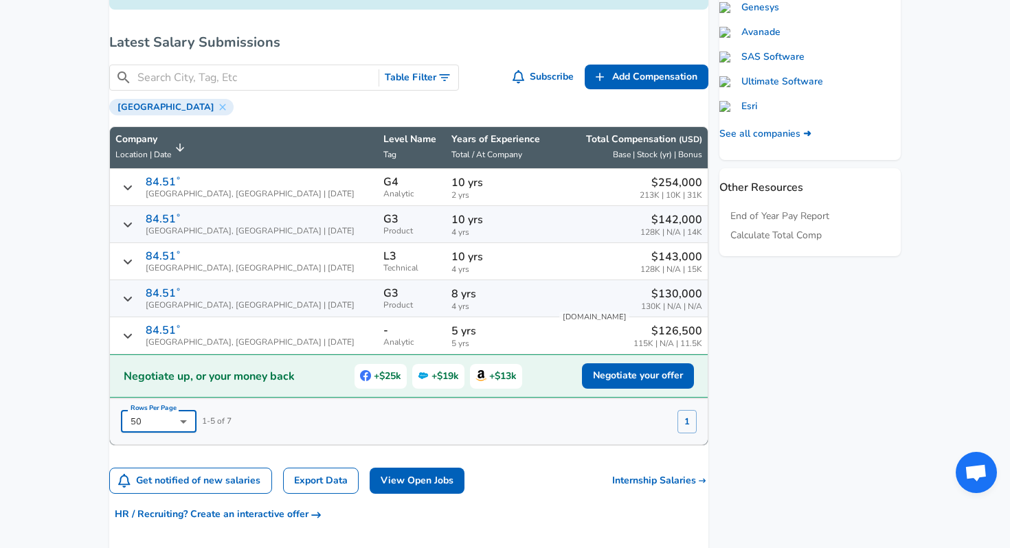
scroll to position [589, 0]
